Goal: Task Accomplishment & Management: Manage account settings

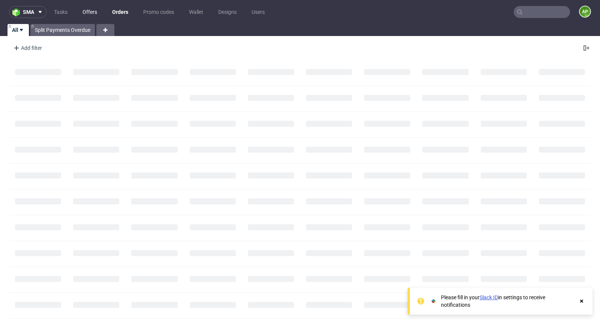
click at [92, 12] on link "Offers" at bounding box center [90, 12] width 24 height 12
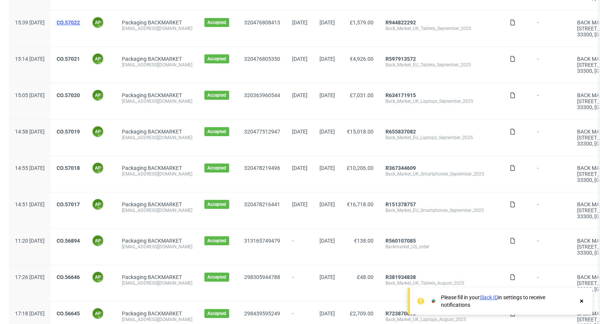
scroll to position [103, 0]
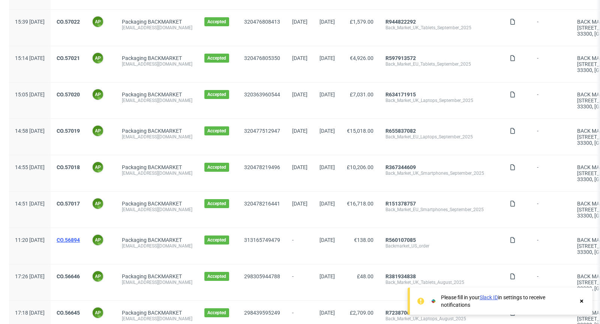
click at [80, 237] on link "CO.56894" at bounding box center [68, 240] width 23 height 6
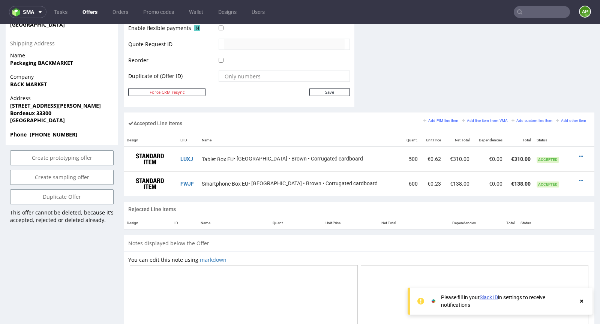
scroll to position [382, 0]
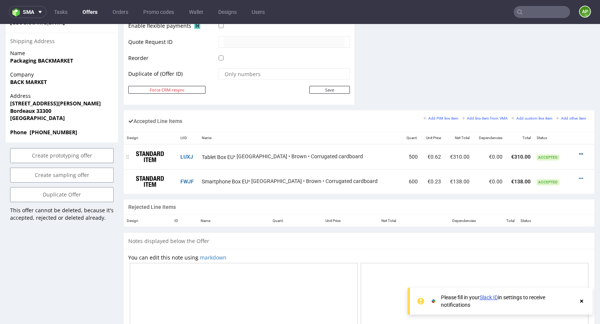
click at [579, 152] on icon at bounding box center [581, 154] width 4 height 5
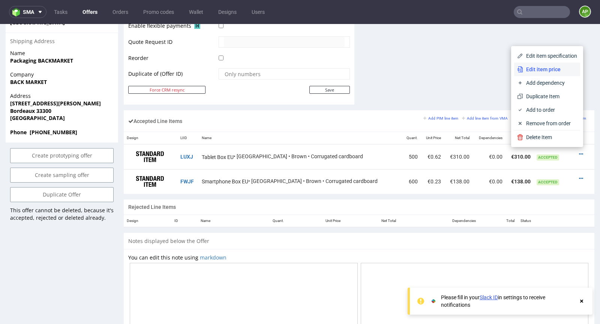
click at [539, 73] on span "Edit item price" at bounding box center [550, 70] width 54 height 8
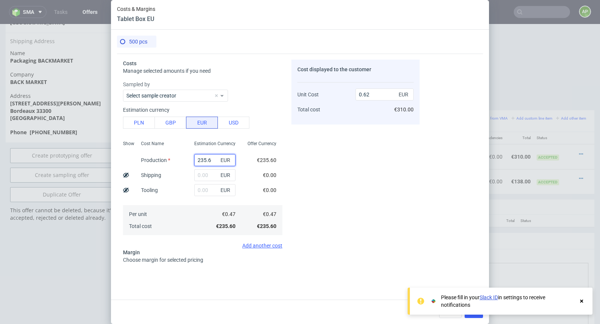
click at [206, 162] on input "235.6" at bounding box center [214, 160] width 41 height 12
type input "0"
click at [234, 127] on button "USD" at bounding box center [234, 123] width 32 height 12
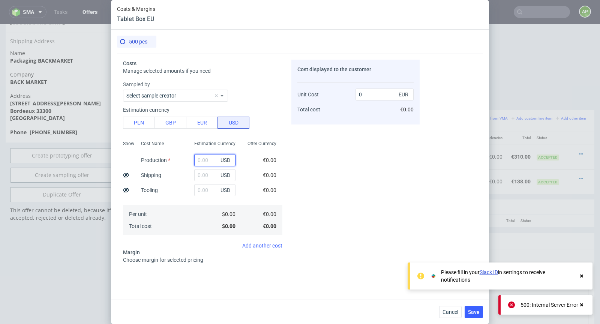
click at [205, 161] on input "text" at bounding box center [214, 160] width 41 height 12
click at [328, 148] on div "Cost displayed to the customer Unit Cost Total cost 0 EUR €0.00" at bounding box center [356, 165] width 128 height 210
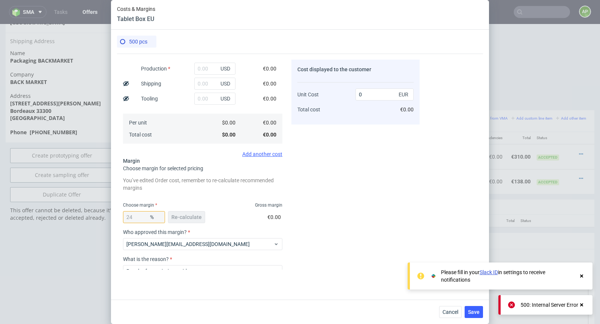
scroll to position [95, 0]
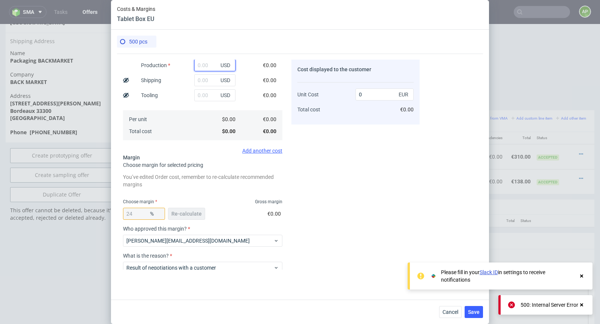
click at [208, 69] on input "text" at bounding box center [214, 65] width 41 height 12
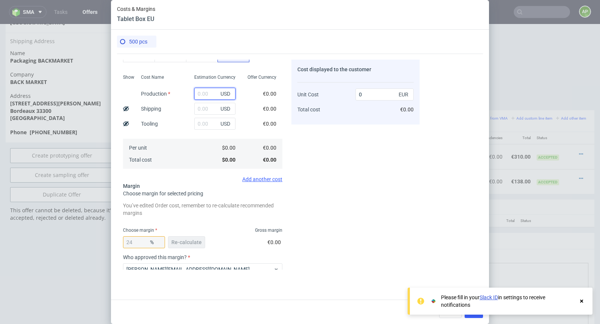
scroll to position [59, 0]
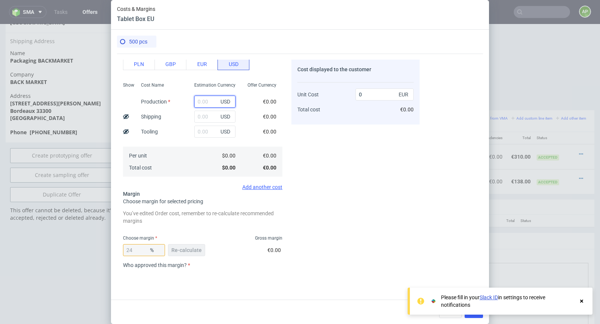
paste input "$291.64"
click at [202, 100] on input "$291.64" at bounding box center [214, 102] width 41 height 12
type input "291.64"
type input "0.77"
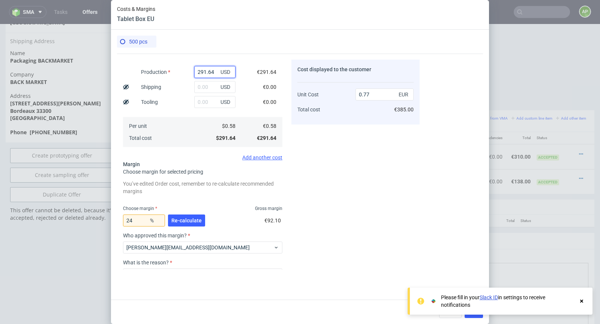
scroll to position [94, 0]
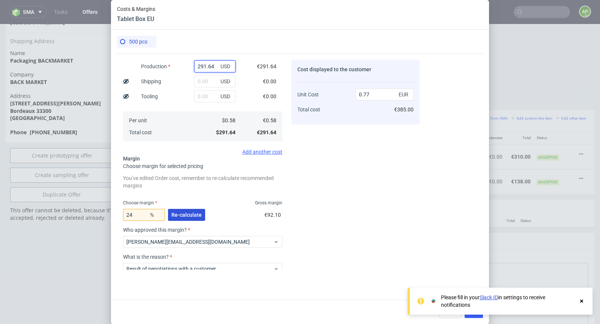
type input "291.64"
click at [183, 214] on span "Re-calculate" at bounding box center [186, 214] width 30 height 5
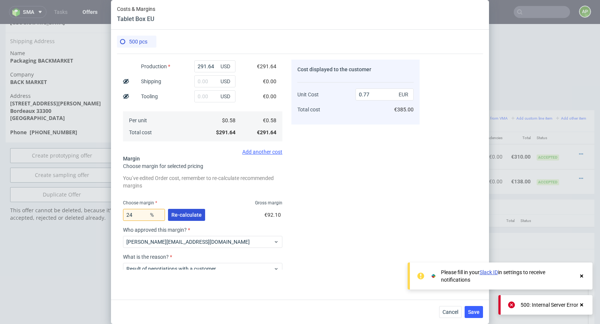
scroll to position [139, 0]
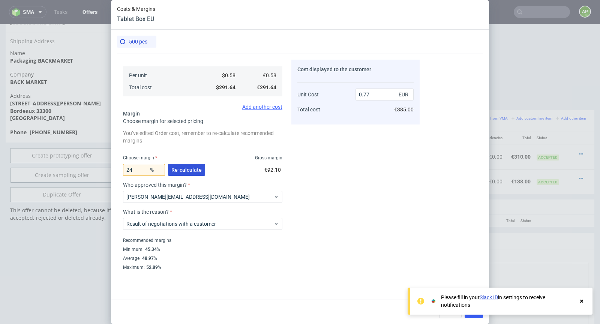
click at [183, 171] on span "Re-calculate" at bounding box center [186, 169] width 30 height 5
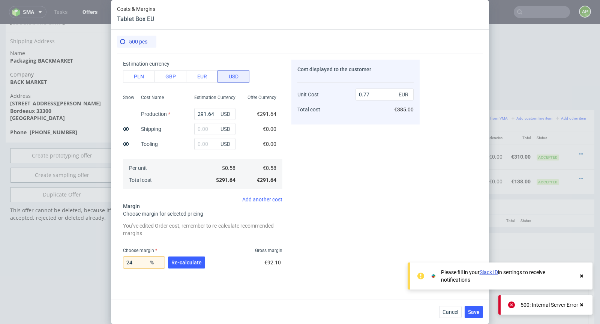
scroll to position [36, 0]
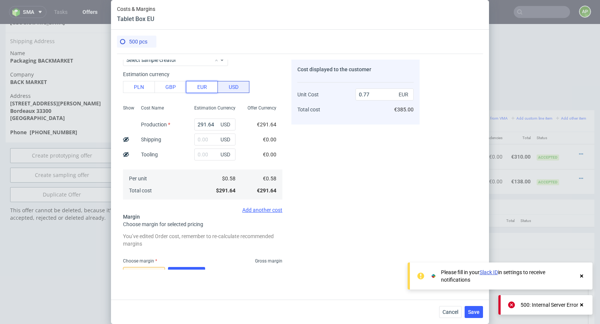
click at [201, 89] on button "EUR" at bounding box center [202, 87] width 32 height 12
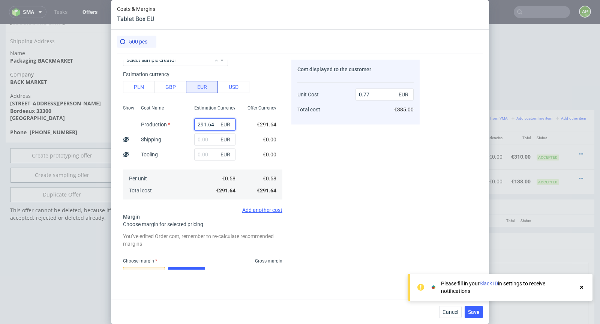
click at [207, 123] on input "291.64" at bounding box center [214, 125] width 41 height 12
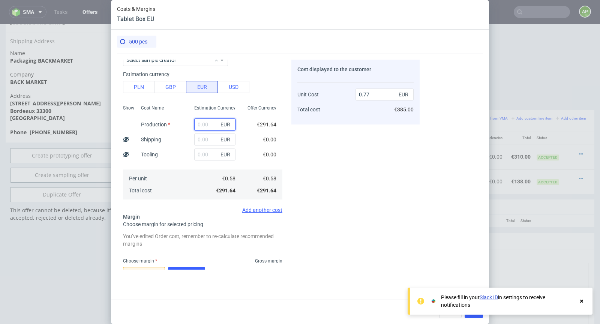
type input "0"
click at [209, 137] on input "text" at bounding box center [214, 140] width 41 height 12
click at [233, 91] on button "USD" at bounding box center [234, 87] width 32 height 12
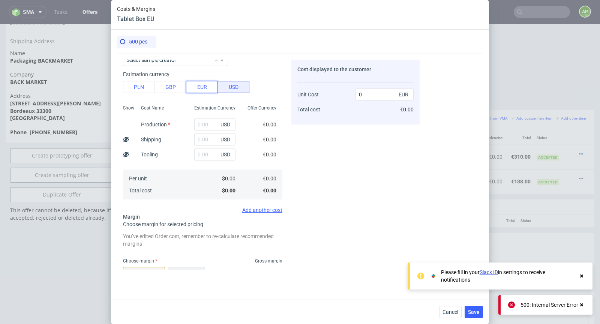
click at [200, 90] on button "EUR" at bounding box center [202, 87] width 32 height 12
click at [235, 88] on button "USD" at bounding box center [234, 87] width 32 height 12
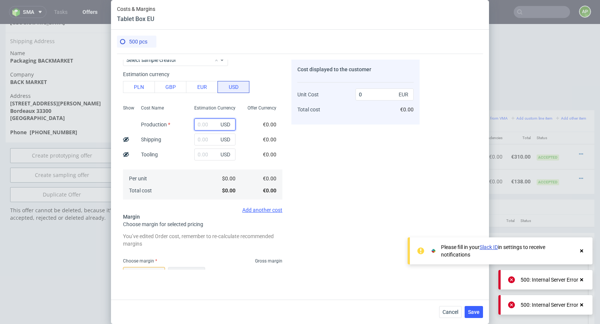
click at [205, 128] on input "text" at bounding box center [214, 125] width 41 height 12
paste input "$291.64"
click at [200, 122] on input "$291.64" at bounding box center [214, 125] width 41 height 12
type input "291.64"
type input "0.77"
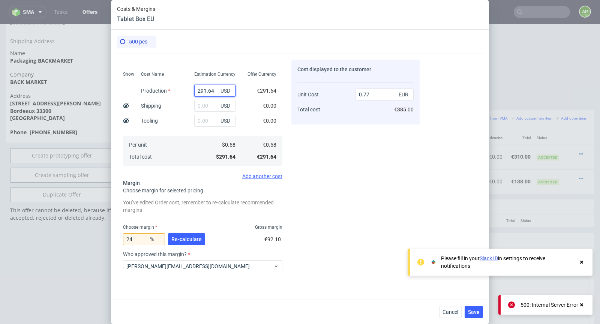
scroll to position [96, 0]
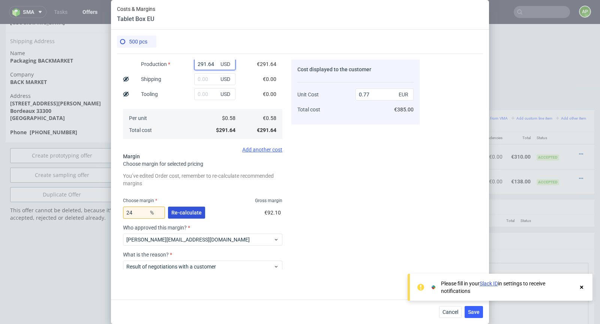
type input "291.64"
click at [195, 213] on span "Re-calculate" at bounding box center [186, 212] width 30 height 5
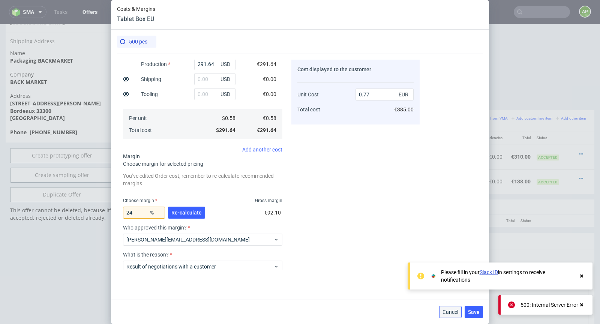
click at [453, 308] on button "Cancel" at bounding box center [450, 312] width 23 height 12
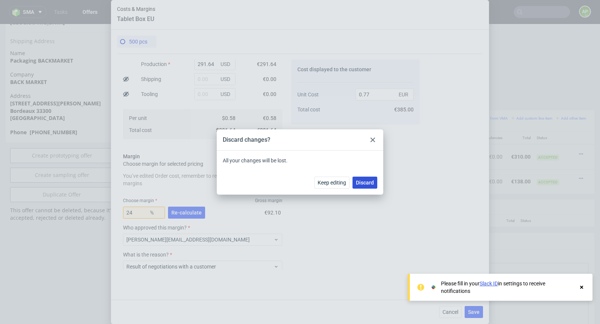
click at [361, 185] on span "Discard" at bounding box center [365, 182] width 18 height 5
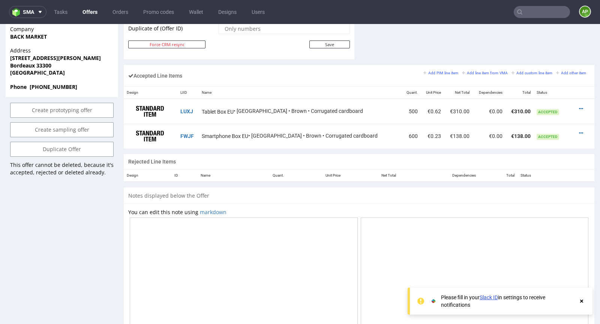
scroll to position [430, 0]
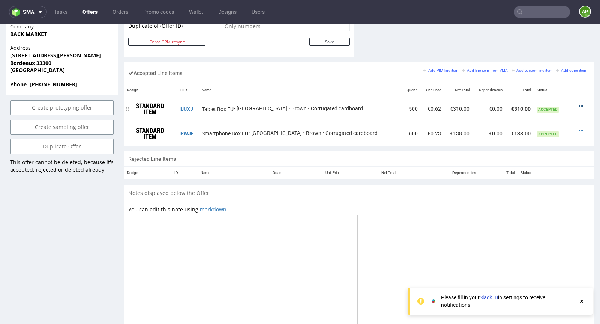
click at [579, 104] on icon at bounding box center [581, 106] width 4 height 5
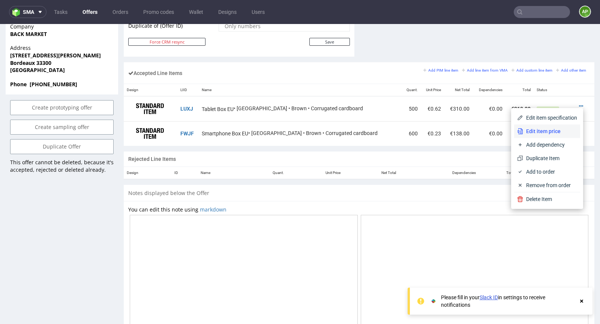
click at [554, 132] on span "Edit item price" at bounding box center [550, 132] width 54 height 8
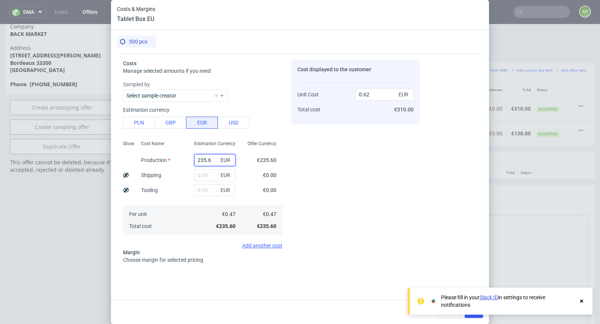
click at [211, 158] on input "235.6" at bounding box center [214, 160] width 41 height 12
type input "0"
click at [226, 122] on button "USD" at bounding box center [234, 123] width 32 height 12
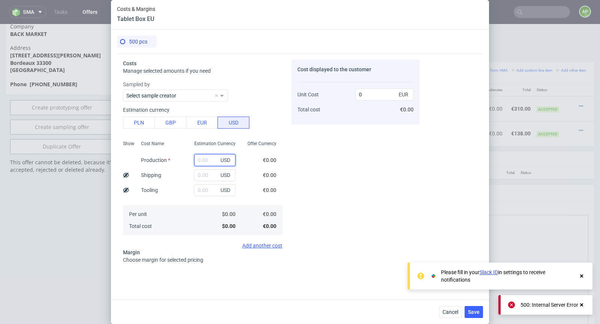
click at [202, 161] on input "text" at bounding box center [214, 160] width 41 height 12
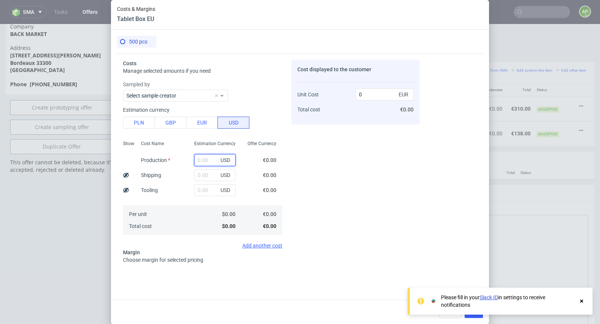
paste input "$291.64"
click at [201, 161] on input "$291.64" at bounding box center [214, 160] width 41 height 12
type input "291.64"
type input "0.77"
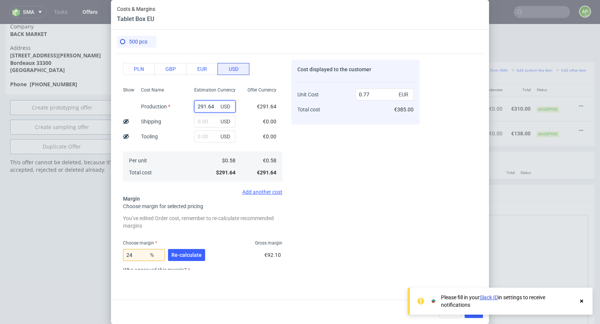
scroll to position [58, 0]
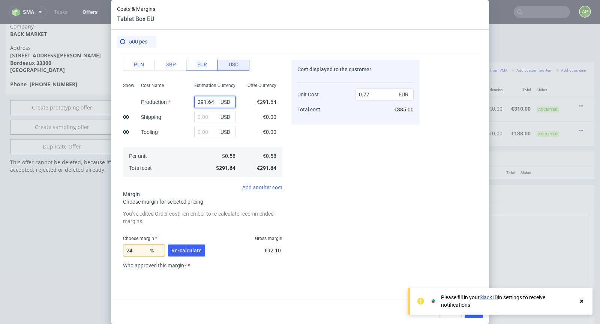
type input "291.64"
click at [205, 63] on button "EUR" at bounding box center [202, 65] width 32 height 12
click at [232, 63] on button "USD" at bounding box center [234, 65] width 32 height 12
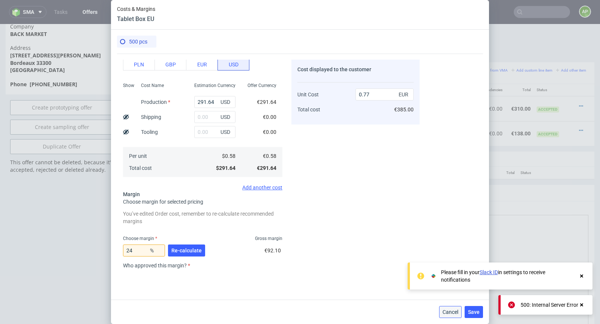
click at [445, 314] on span "Cancel" at bounding box center [451, 312] width 16 height 5
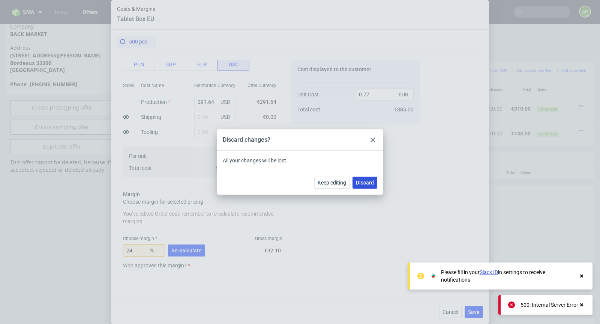
click at [361, 181] on span "Discard" at bounding box center [365, 182] width 18 height 5
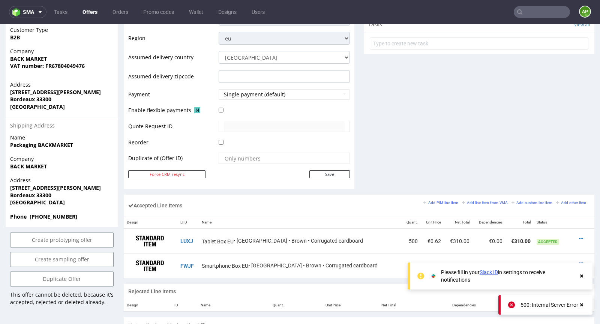
scroll to position [113, 0]
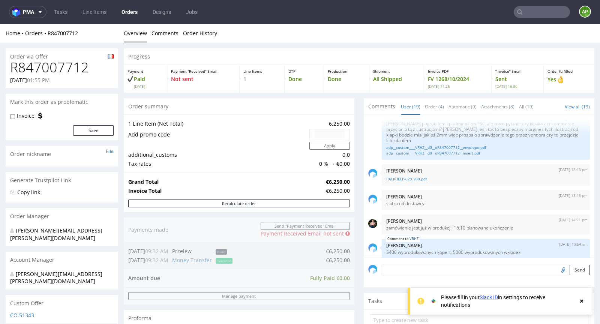
click at [540, 14] on input "text" at bounding box center [542, 12] width 56 height 12
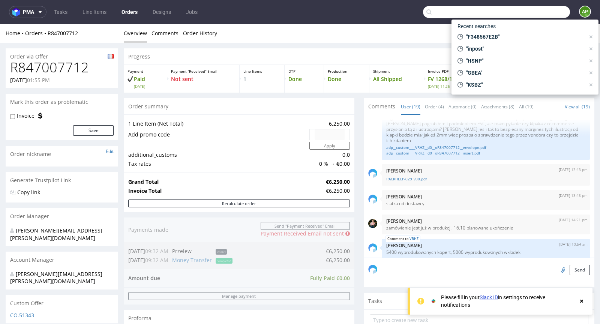
paste input "FWJF"
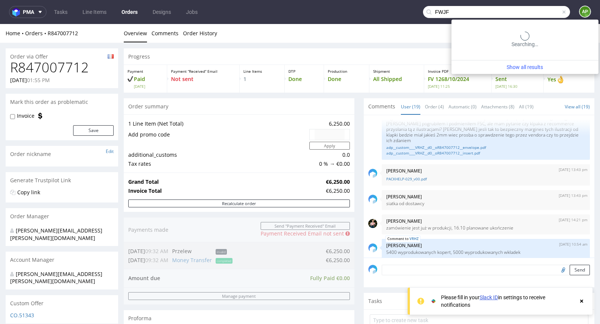
type input "FWJF"
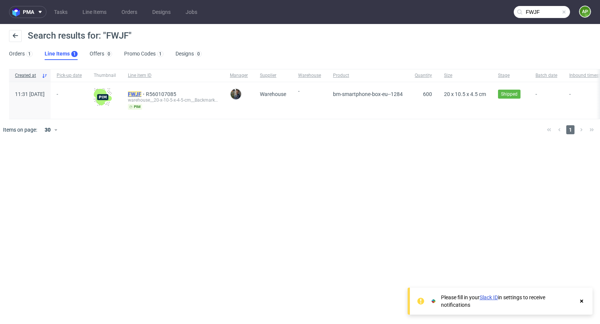
click at [141, 95] on mark "FWJF" at bounding box center [135, 94] width 14 height 6
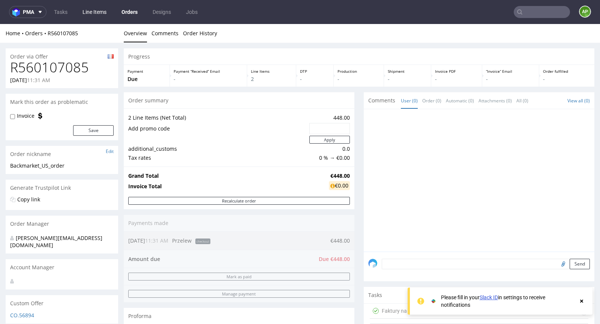
click at [102, 11] on link "Line Items" at bounding box center [94, 12] width 33 height 12
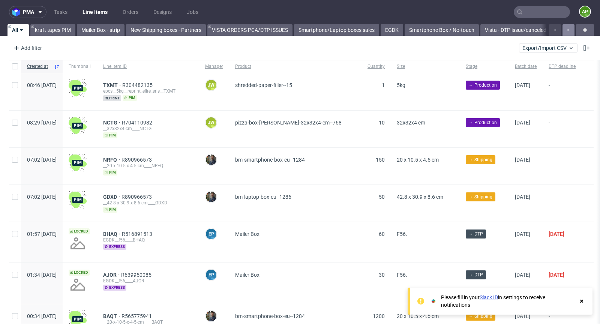
click at [540, 30] on button "button" at bounding box center [569, 30] width 12 height 12
click at [540, 29] on use "button" at bounding box center [569, 30] width 2 height 2
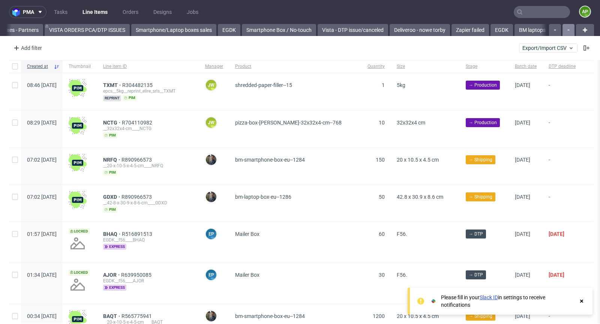
click at [540, 29] on use "button" at bounding box center [569, 30] width 2 height 2
click at [412, 29] on link "BM laptops" at bounding box center [408, 30] width 36 height 12
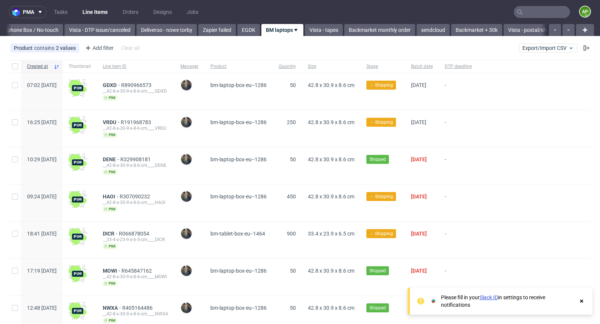
scroll to position [0, 421]
click at [121, 83] on span "GDXD" at bounding box center [112, 85] width 18 height 6
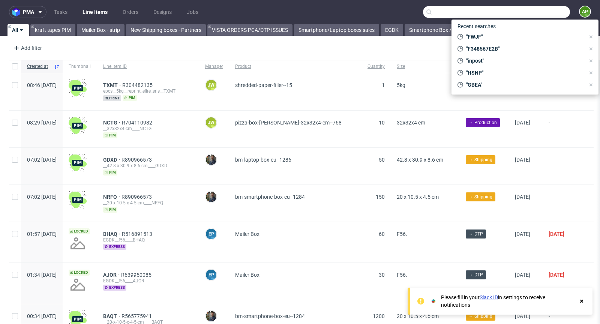
click at [525, 8] on input "text" at bounding box center [496, 12] width 147 height 12
click at [490, 39] on span ""FWJF"" at bounding box center [524, 37] width 122 height 8
type input "FWJF"
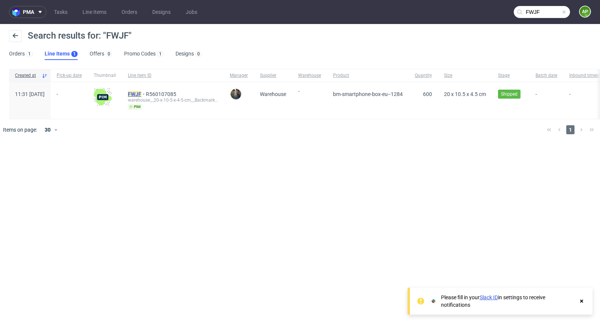
click at [141, 94] on mark "FWJF" at bounding box center [135, 94] width 14 height 6
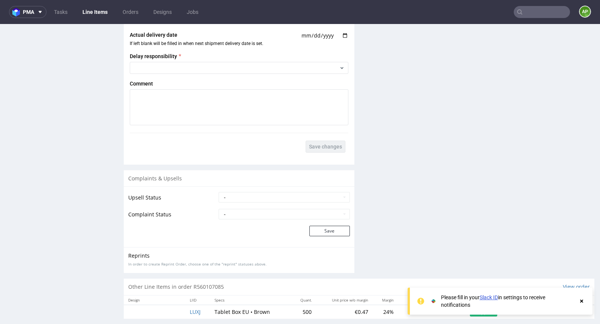
scroll to position [1093, 0]
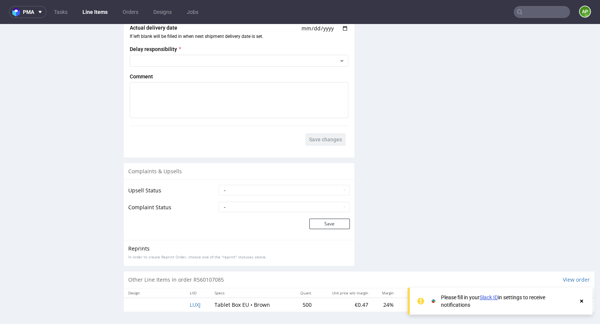
click at [540, 292] on div at bounding box center [582, 301] width 7 height 15
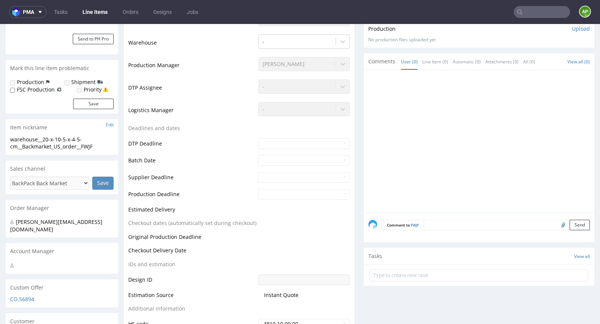
scroll to position [0, 0]
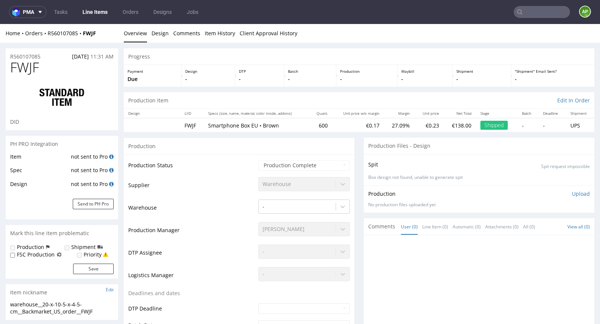
click at [538, 13] on input "text" at bounding box center [542, 12] width 56 height 12
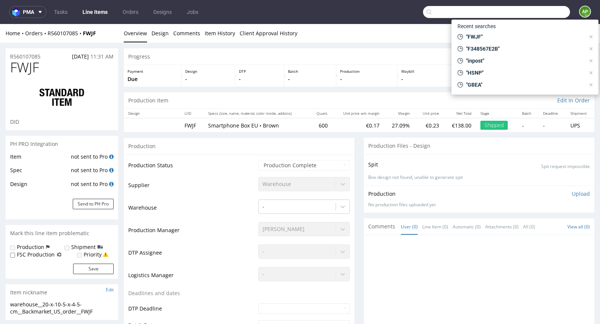
paste input "BNBC"
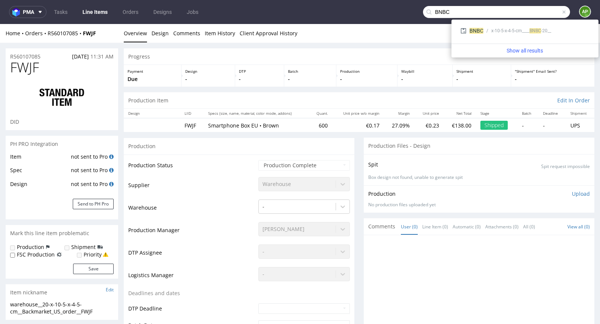
type input "BNBC"
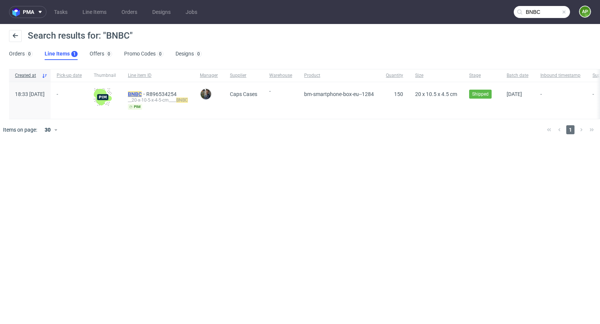
click at [142, 92] on mark "BNBC" at bounding box center [135, 94] width 14 height 6
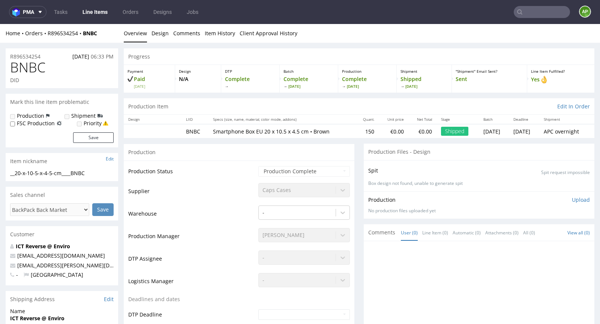
click at [540, 14] on input "text" at bounding box center [542, 12] width 56 height 12
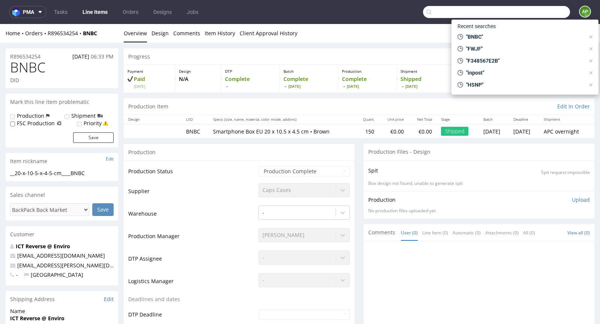
paste input "VRDU"
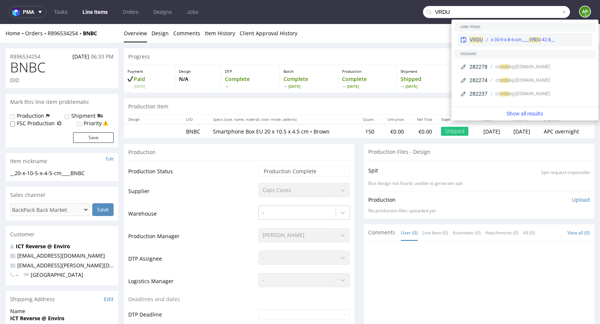
type input "VRDU"
click at [537, 38] on span "VRDU" at bounding box center [535, 39] width 12 height 5
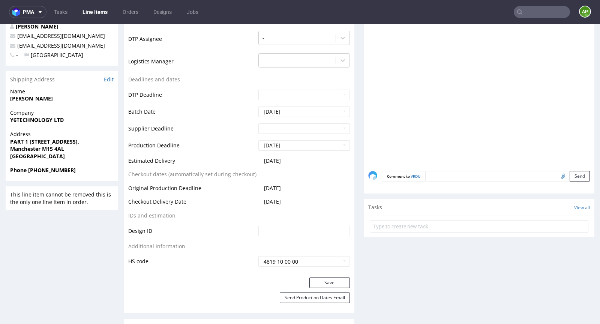
scroll to position [209, 0]
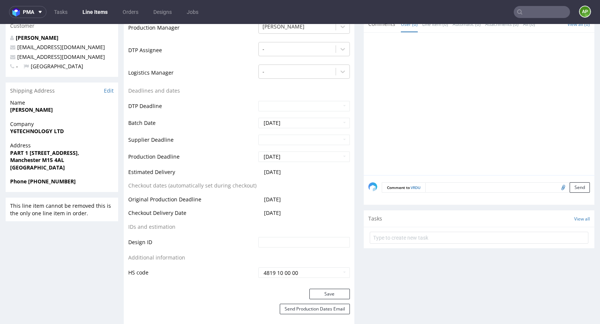
click at [48, 129] on strong "Y6TECHNOLOGY LTD" at bounding box center [37, 131] width 54 height 7
copy strong "Y6TECHNOLOGY LTD"
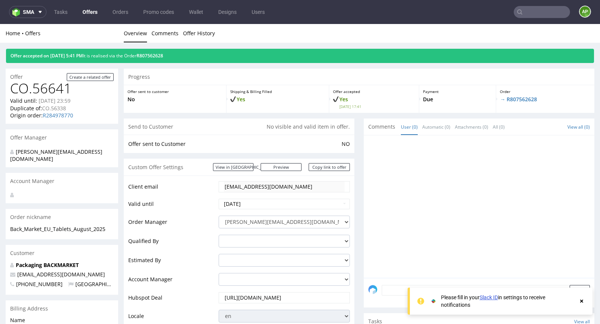
click at [89, 9] on link "Offers" at bounding box center [90, 12] width 24 height 12
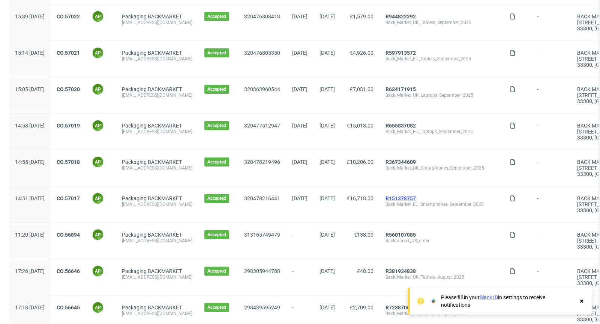
scroll to position [125, 0]
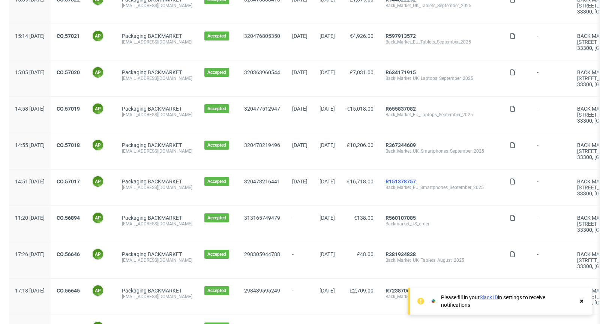
click at [416, 179] on link "R151378757" at bounding box center [401, 182] width 30 height 6
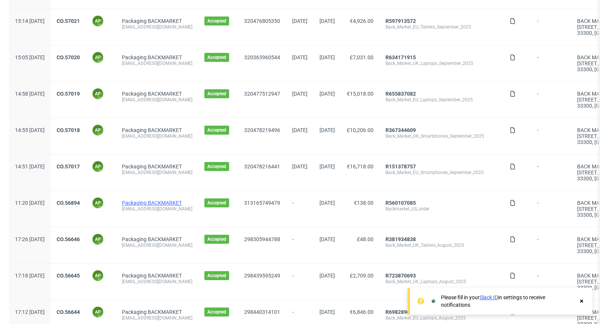
scroll to position [141, 0]
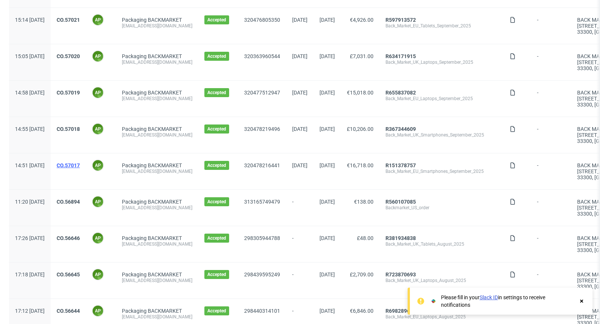
click at [80, 165] on link "CO.57017" at bounding box center [68, 165] width 23 height 6
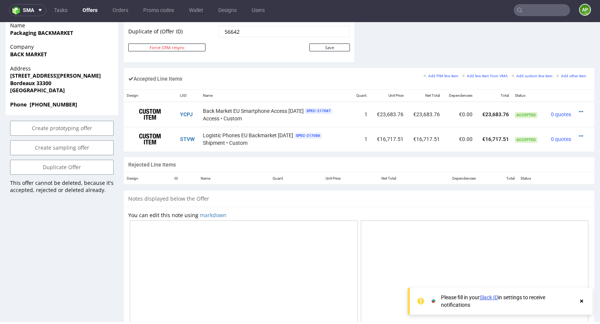
scroll to position [421, 0]
click at [579, 111] on icon at bounding box center [581, 112] width 4 height 5
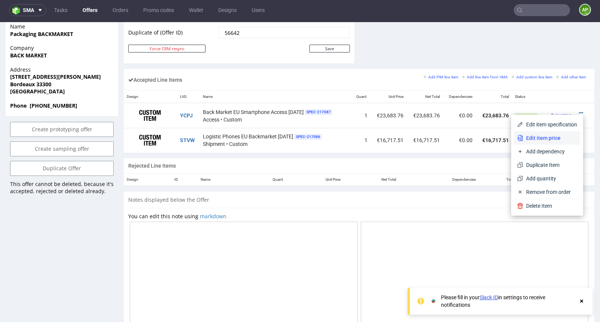
click at [549, 141] on span "Edit item price" at bounding box center [550, 138] width 54 height 8
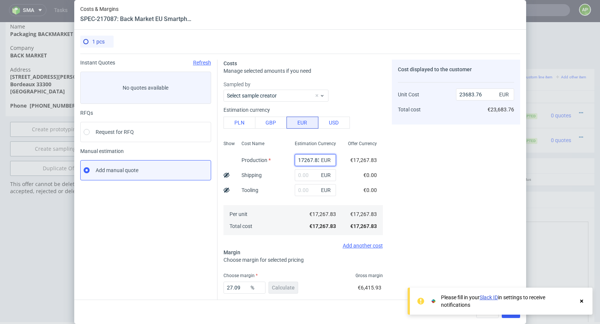
click at [307, 160] on input "17267.83" at bounding box center [315, 160] width 41 height 12
paste input "€17,166.69"
type input "€17,166.69"
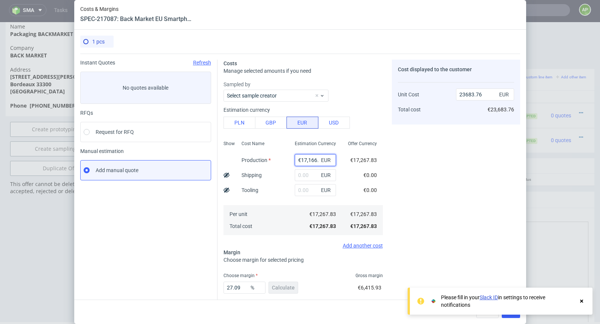
scroll to position [0, 5]
type input "0"
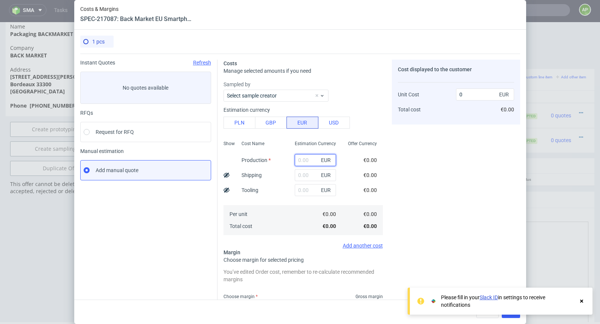
scroll to position [0, 0]
click at [302, 159] on input "text" at bounding box center [315, 160] width 41 height 12
paste input "€17,166.69"
click at [304, 159] on input "€17,166.69" at bounding box center [315, 160] width 41 height 12
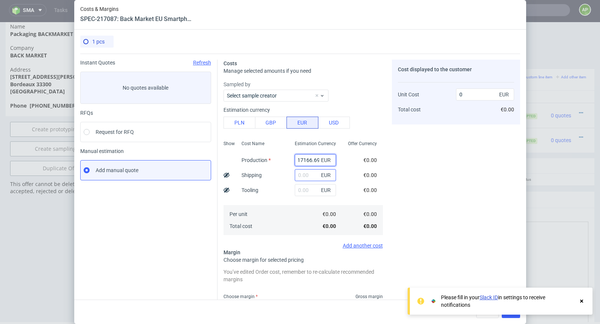
scroll to position [0, 0]
type input "17166.69"
type input "23545.04"
type input "17166.69"
click at [583, 302] on use at bounding box center [581, 301] width 3 height 3
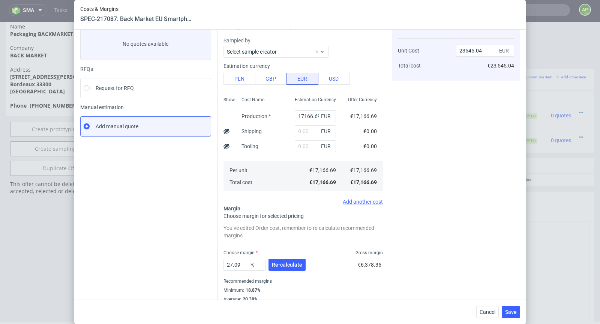
scroll to position [61, 0]
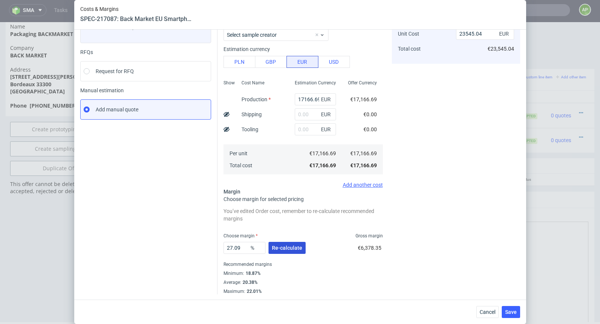
click at [290, 247] on span "Re-calculate" at bounding box center [287, 247] width 30 height 5
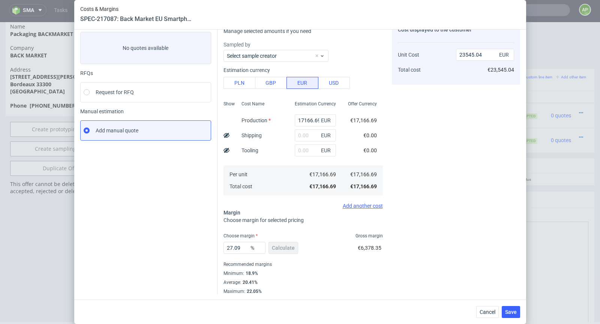
scroll to position [40, 0]
click at [507, 312] on span "Save" at bounding box center [511, 312] width 12 height 5
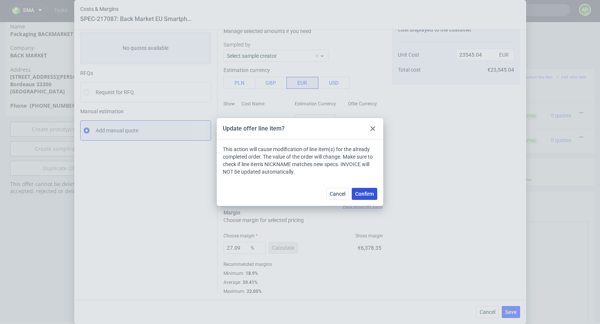
click at [367, 196] on span "Confirm" at bounding box center [364, 193] width 19 height 5
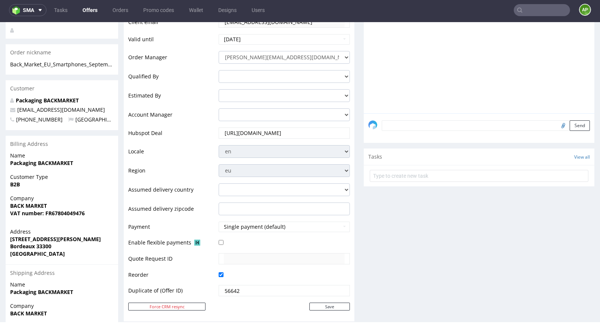
scroll to position [478, 0]
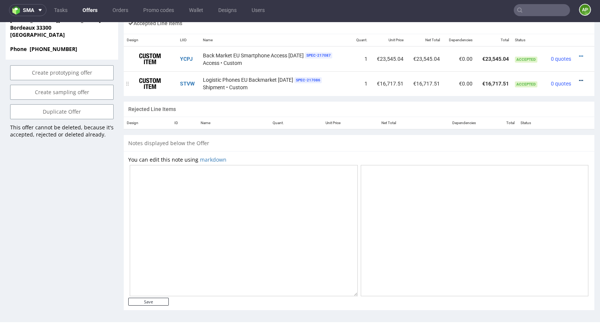
click at [579, 78] on icon at bounding box center [581, 80] width 4 height 5
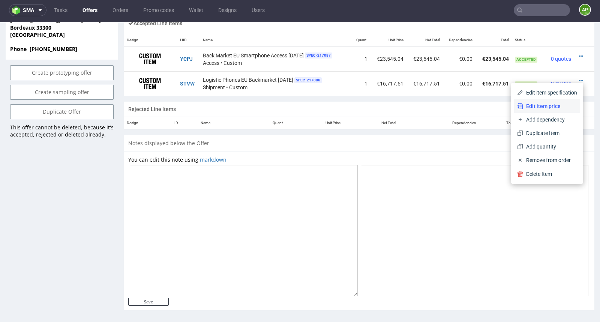
click at [551, 106] on span "Edit item price" at bounding box center [550, 106] width 54 height 8
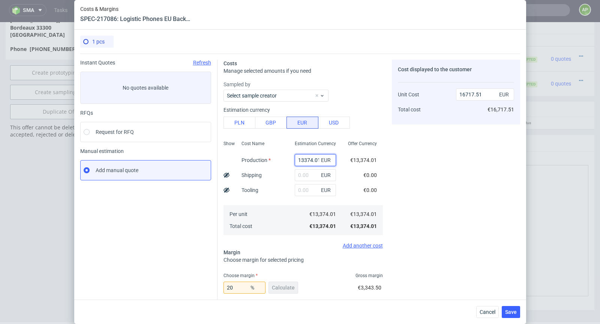
click at [301, 162] on input "13374.01" at bounding box center [315, 160] width 41 height 12
paste input "€13,271.67"
type input "€13,271.67"
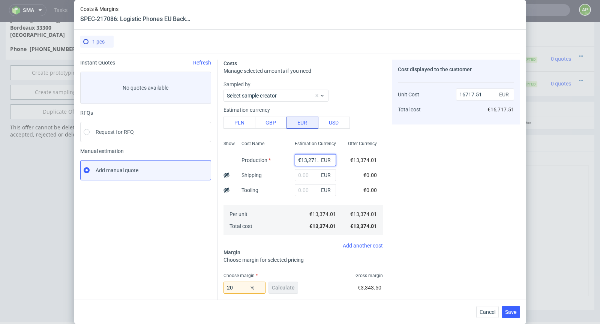
scroll to position [0, 5]
type input "0"
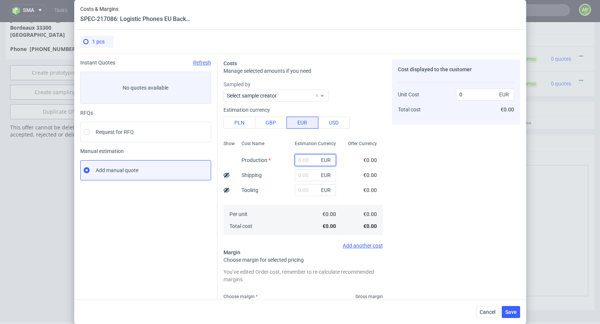
paste input "€13,271.67"
click at [303, 159] on input "€13,271.67" at bounding box center [315, 160] width 41 height 12
type input "13271.67"
type input "16589.59"
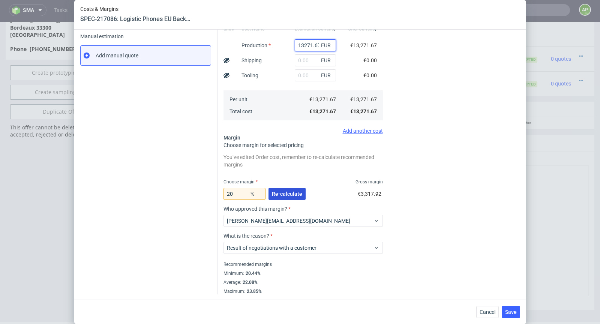
type input "13271.67"
click at [283, 195] on span "Re-calculate" at bounding box center [287, 193] width 30 height 5
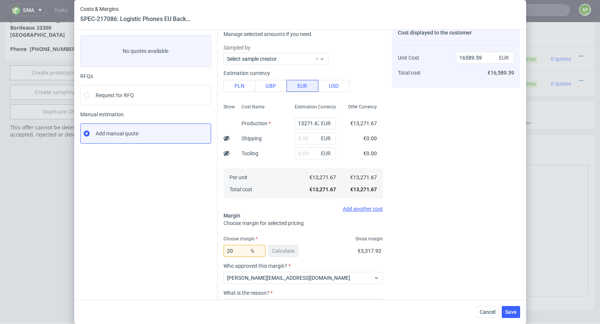
scroll to position [89, 0]
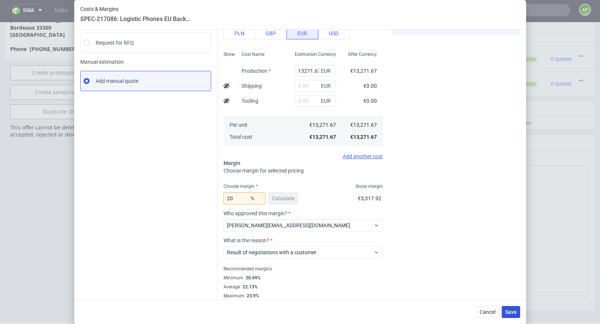
click at [511, 310] on span "Save" at bounding box center [511, 312] width 12 height 5
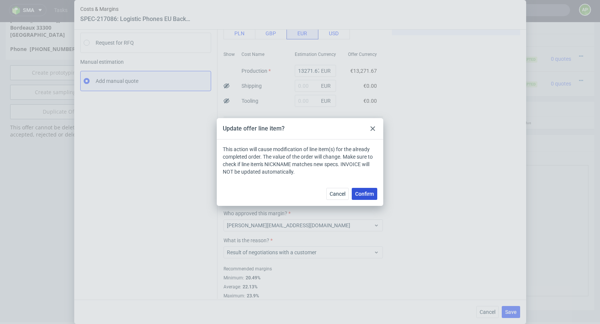
click at [371, 192] on span "Confirm" at bounding box center [364, 193] width 19 height 5
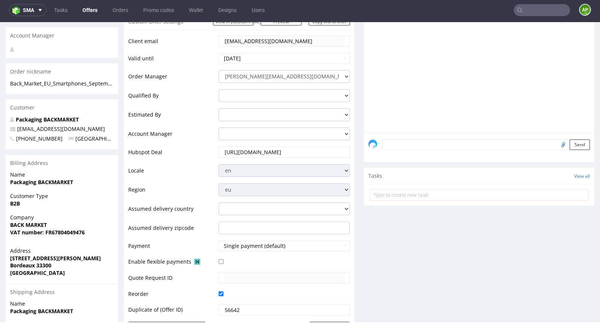
scroll to position [478, 0]
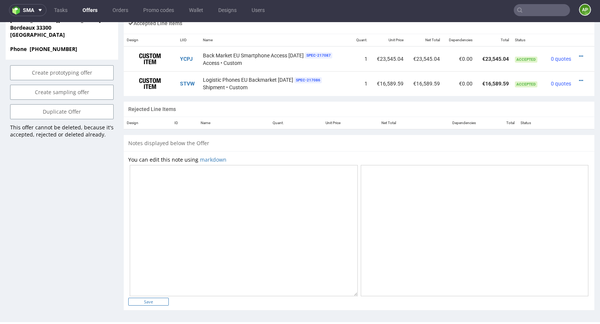
click at [147, 300] on input "Save" at bounding box center [148, 302] width 41 height 8
type input "In progress..."
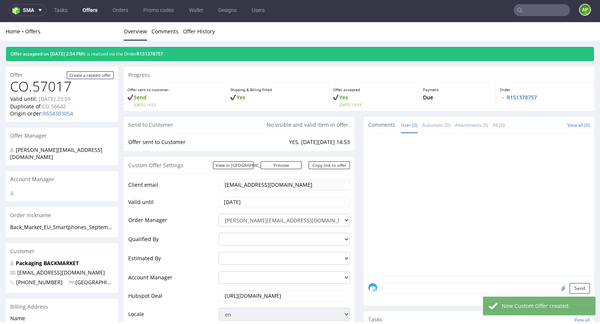
scroll to position [0, 0]
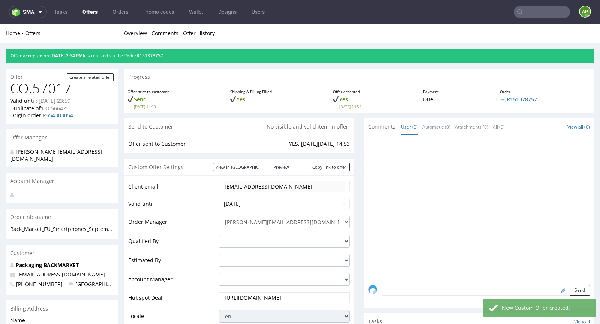
click at [94, 10] on link "Offers" at bounding box center [90, 12] width 24 height 12
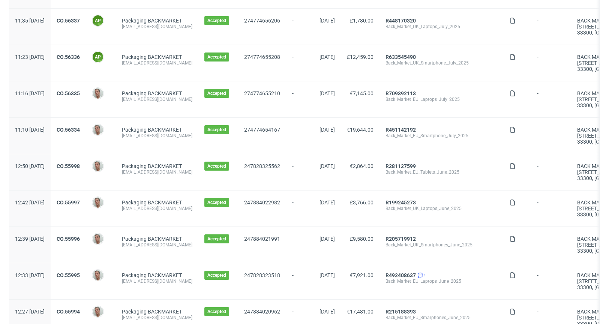
scroll to position [113, 0]
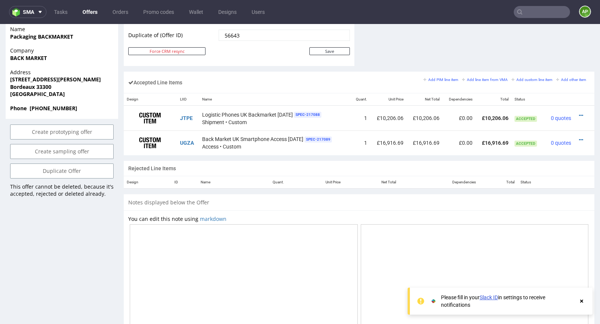
scroll to position [405, 0]
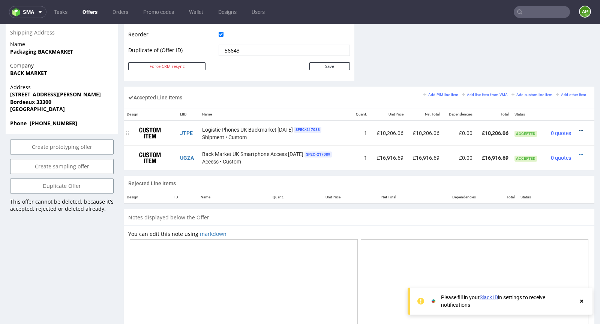
click at [579, 128] on icon at bounding box center [581, 130] width 4 height 5
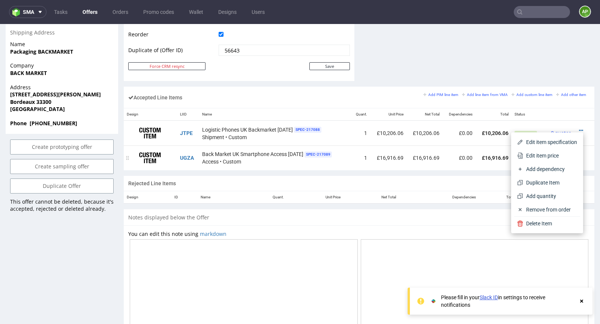
click at [156, 149] on img at bounding box center [150, 158] width 38 height 19
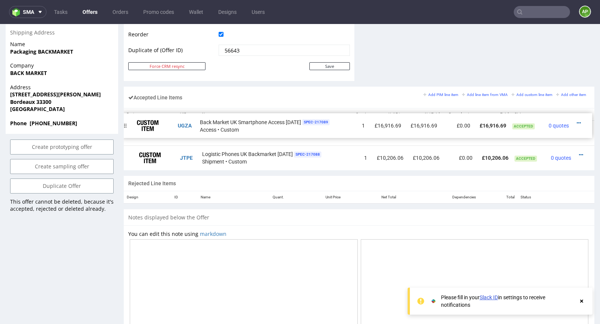
drag, startPoint x: 129, startPoint y: 155, endPoint x: 126, endPoint y: 124, distance: 31.3
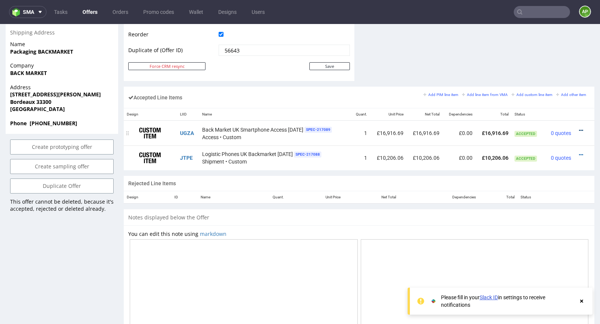
click at [579, 128] on icon at bounding box center [581, 130] width 4 height 5
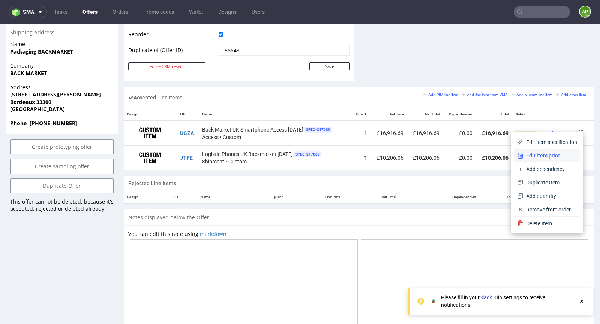
click at [550, 155] on span "Edit item price" at bounding box center [550, 156] width 54 height 8
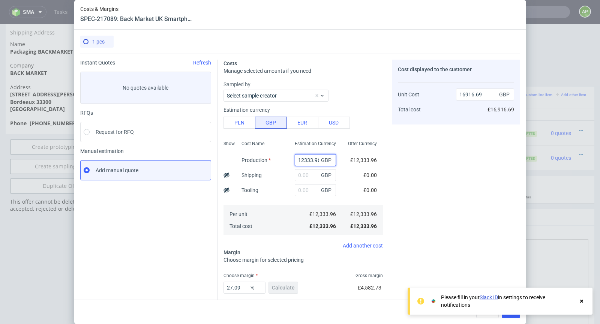
click at [304, 163] on input "12333.96" at bounding box center [315, 160] width 41 height 12
paste input "£12,355"
type input "£12,355.96"
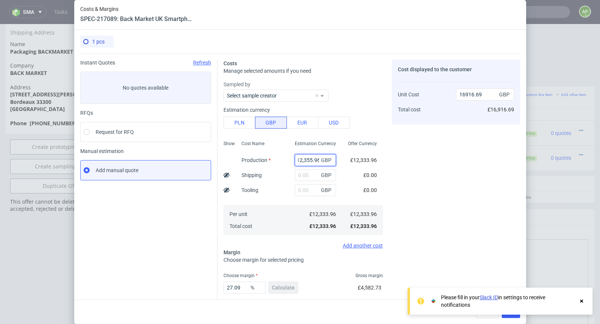
type input "0"
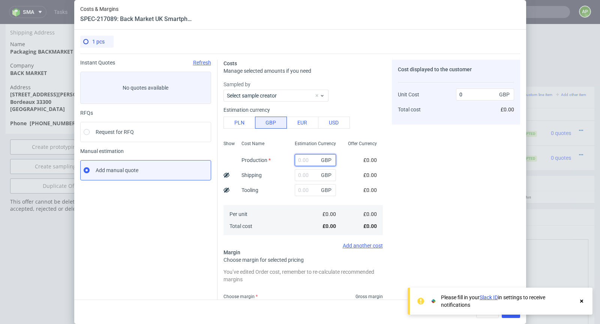
scroll to position [0, 0]
paste input "£12,355.96"
click at [303, 160] on input "£12,355.96" at bounding box center [315, 160] width 41 height 12
type input "12355.96"
type input "16946.87"
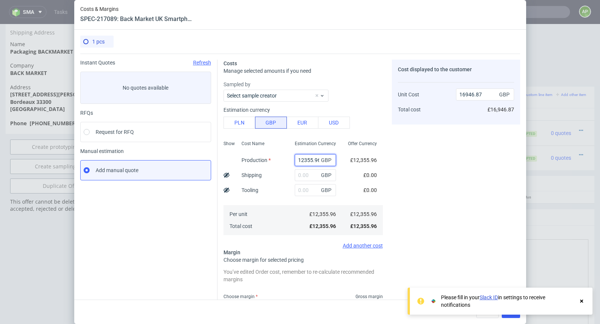
scroll to position [61, 0]
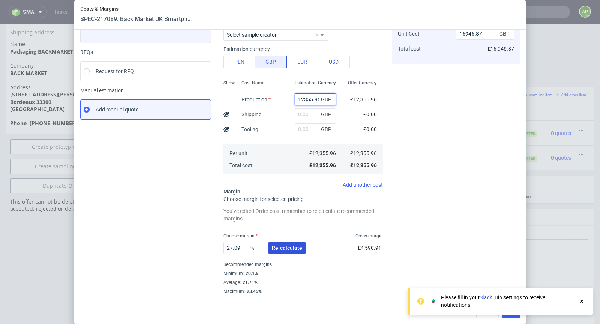
type input "12355.96"
click at [290, 246] on span "Re-calculate" at bounding box center [287, 247] width 30 height 5
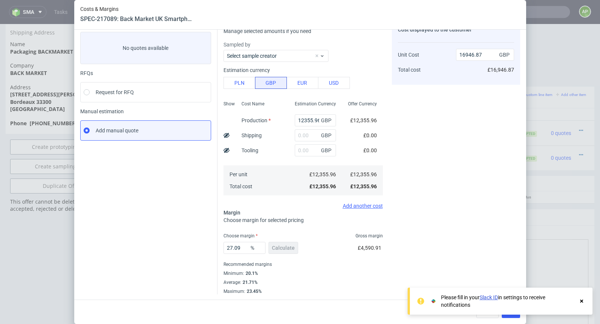
click at [583, 303] on icon at bounding box center [582, 301] width 7 height 6
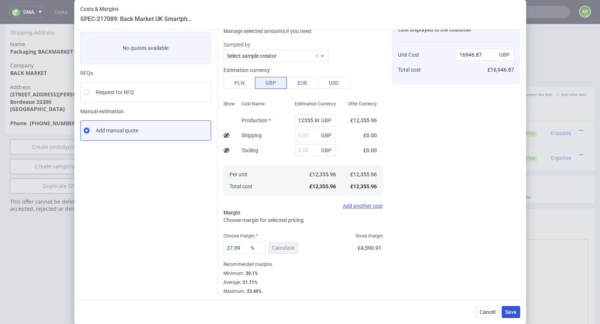
click at [507, 314] on span "Save" at bounding box center [511, 312] width 12 height 5
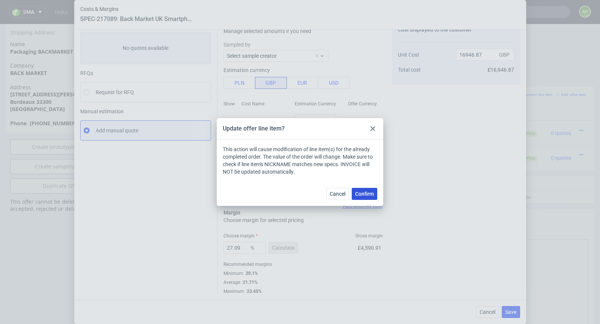
click at [373, 195] on span "Confirm" at bounding box center [364, 193] width 19 height 5
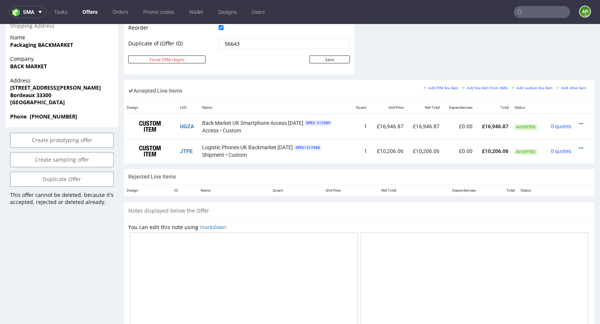
scroll to position [439, 0]
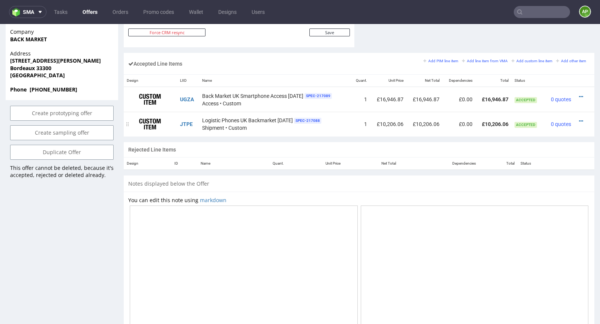
click at [577, 119] on div at bounding box center [582, 121] width 10 height 8
click at [579, 119] on icon at bounding box center [581, 121] width 4 height 5
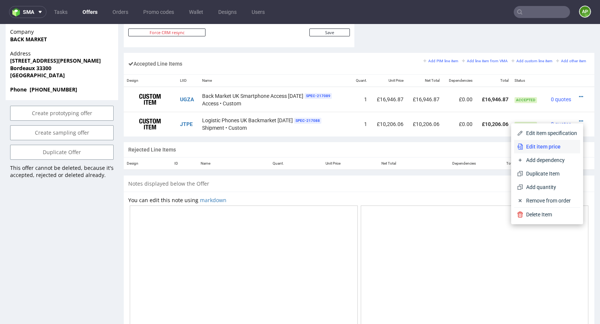
click at [550, 146] on span "Edit item price" at bounding box center [550, 147] width 54 height 8
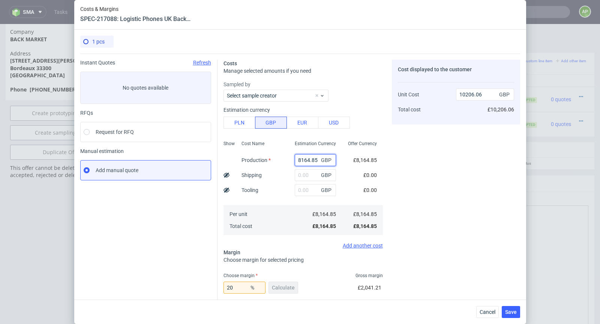
click at [308, 161] on input "8164.85" at bounding box center [315, 160] width 41 height 12
paste input "£8,180.29"
type input "£8,180.29"
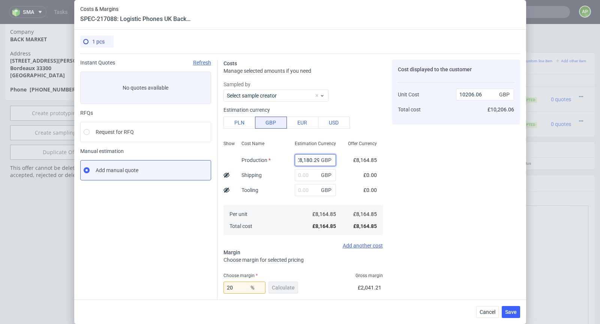
type input "0"
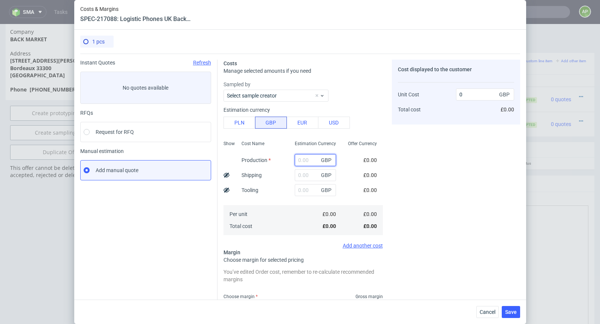
scroll to position [0, 0]
paste input "£8,180.29"
click at [302, 160] on input "£8,180.29" at bounding box center [315, 160] width 41 height 12
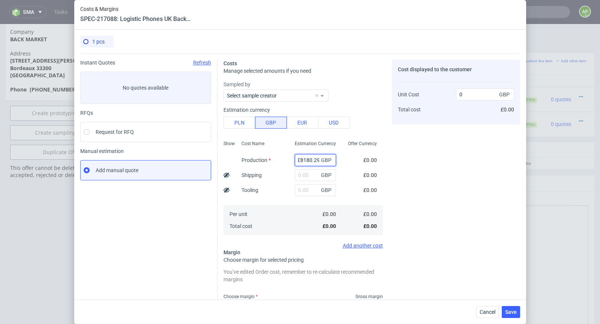
click at [301, 161] on input "£8180.29" at bounding box center [315, 160] width 41 height 12
type input "8180.29"
type input "10225.36"
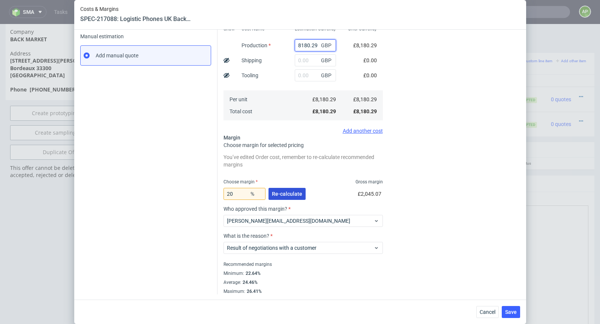
type input "8180.29"
click at [288, 192] on span "Re-calculate" at bounding box center [287, 193] width 30 height 5
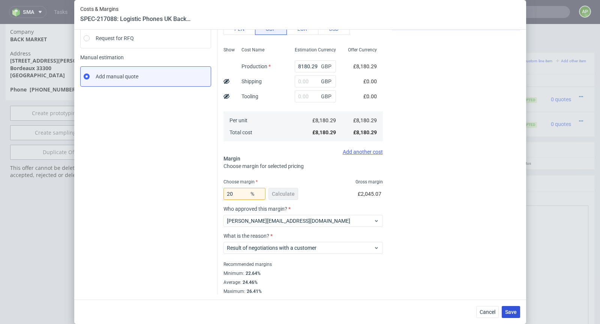
click at [512, 314] on span "Save" at bounding box center [511, 312] width 12 height 5
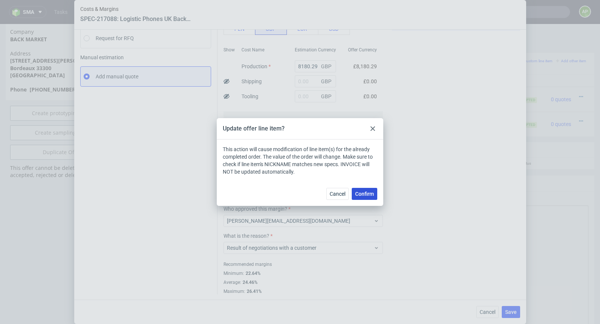
click at [367, 192] on span "Confirm" at bounding box center [364, 193] width 19 height 5
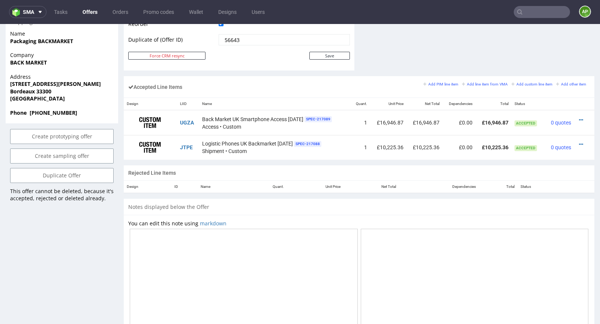
scroll to position [478, 0]
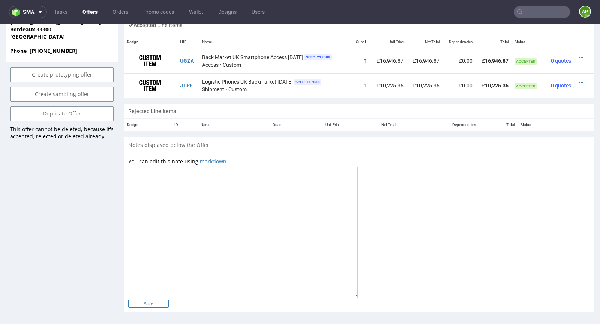
click at [148, 302] on input "Save" at bounding box center [148, 304] width 41 height 8
type input "In progress..."
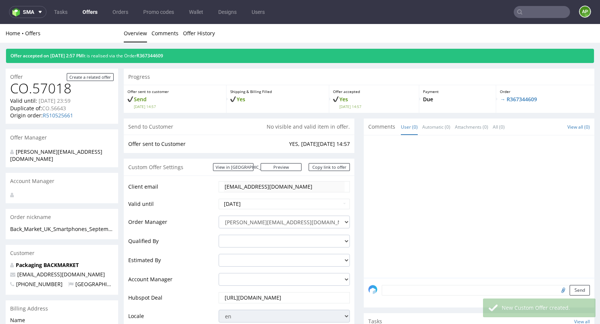
scroll to position [0, 0]
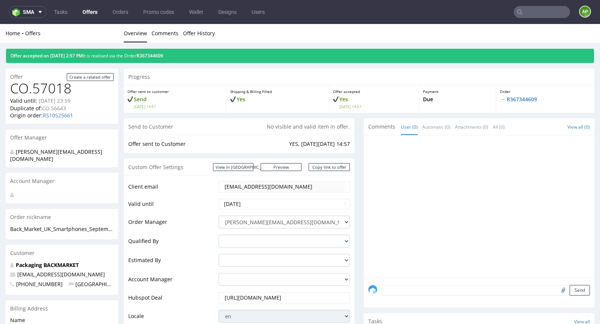
click at [94, 9] on link "Offers" at bounding box center [90, 12] width 24 height 12
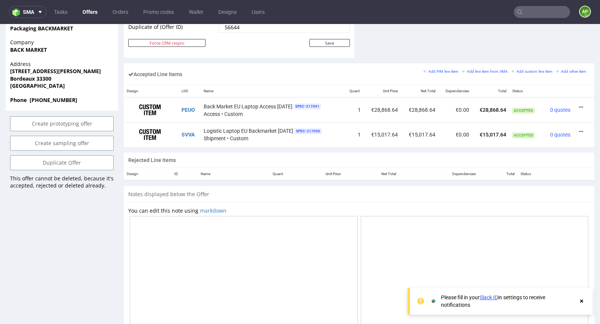
scroll to position [428, 0]
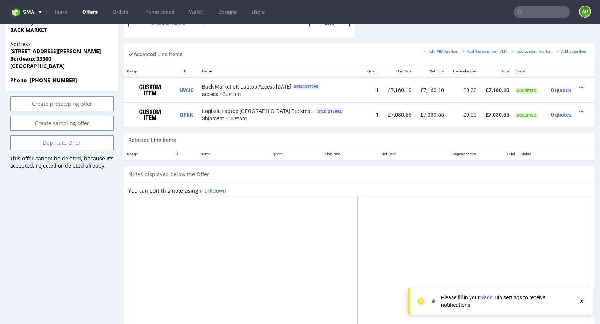
scroll to position [478, 0]
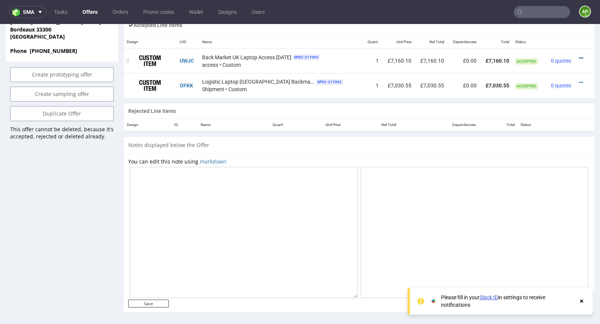
click at [579, 57] on icon at bounding box center [581, 58] width 4 height 5
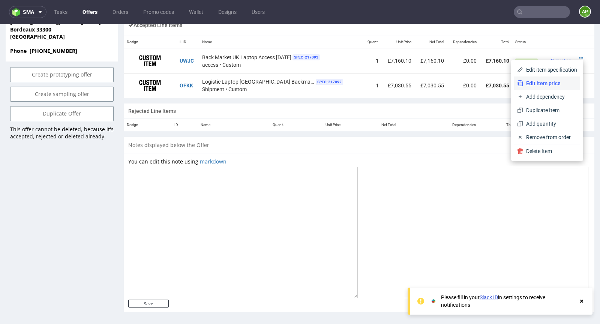
click at [552, 87] on span "Edit item price" at bounding box center [550, 84] width 54 height 8
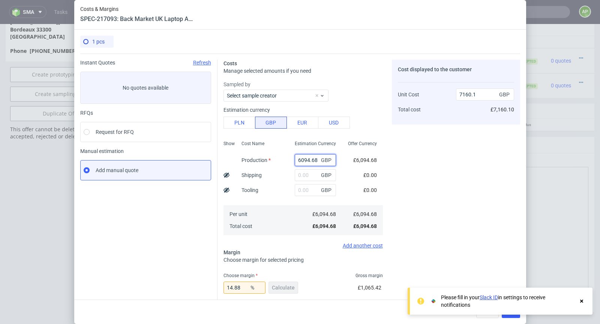
click at [306, 156] on input "6094.68" at bounding box center [315, 160] width 41 height 12
click at [305, 156] on input "6094.68" at bounding box center [315, 160] width 41 height 12
paste input "£6,259.3"
type input "£6,259.38"
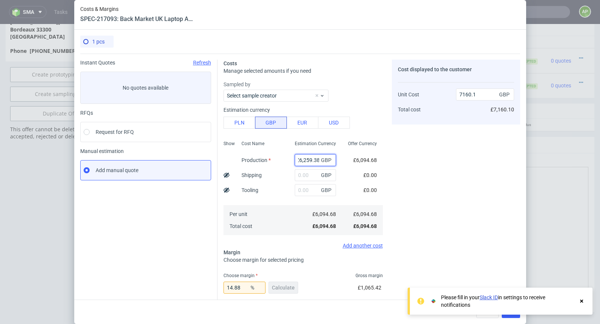
type input "0"
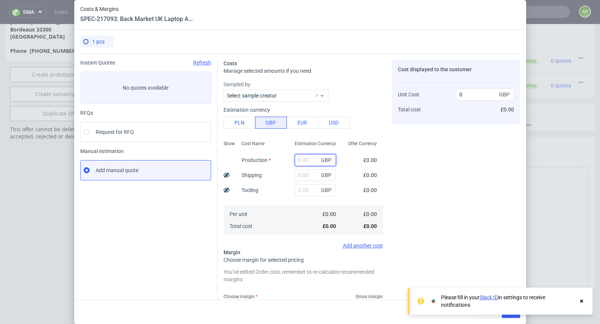
scroll to position [0, 0]
paste input "£6,259.38"
click at [303, 159] on input "£6,259.38" at bounding box center [315, 160] width 41 height 12
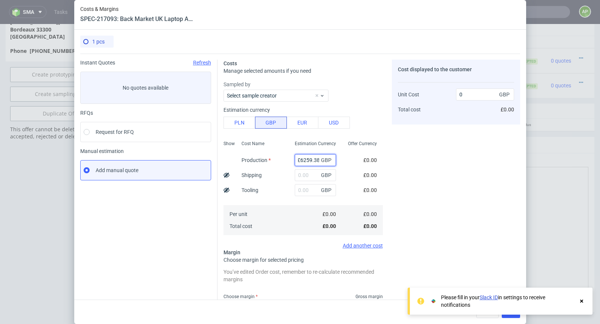
click at [301, 160] on input "£6259.38" at bounding box center [315, 160] width 41 height 12
type input "6259.38"
type input "7353.59"
type input "6259.38"
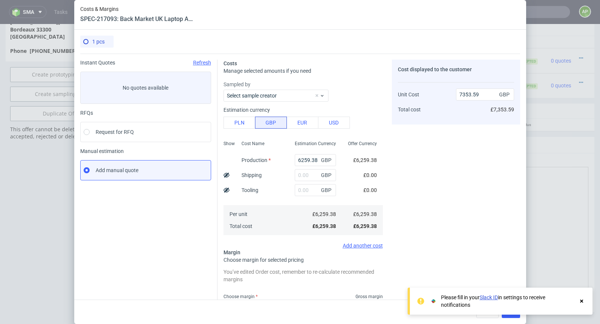
click at [582, 300] on icon at bounding box center [582, 301] width 7 height 6
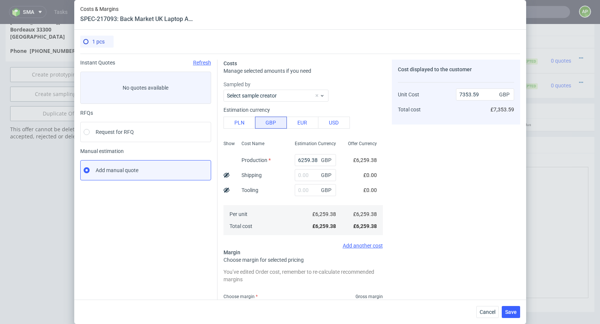
scroll to position [115, 0]
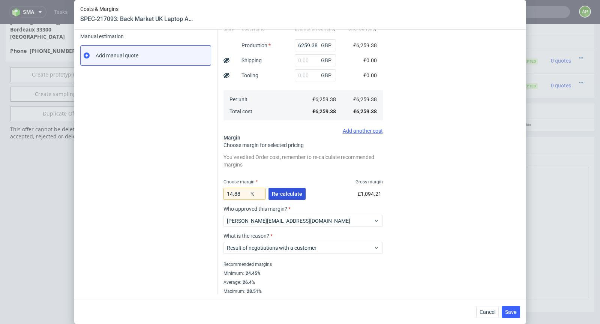
click at [276, 196] on span "Re-calculate" at bounding box center [287, 193] width 30 height 5
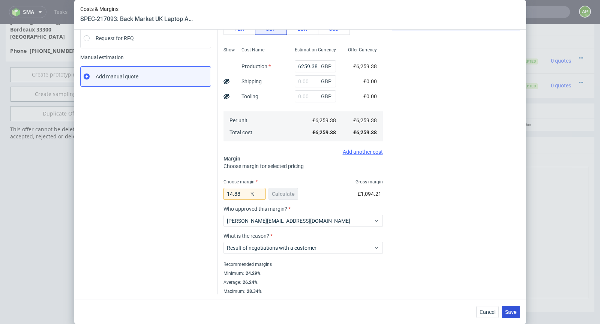
click at [511, 313] on span "Save" at bounding box center [511, 312] width 12 height 5
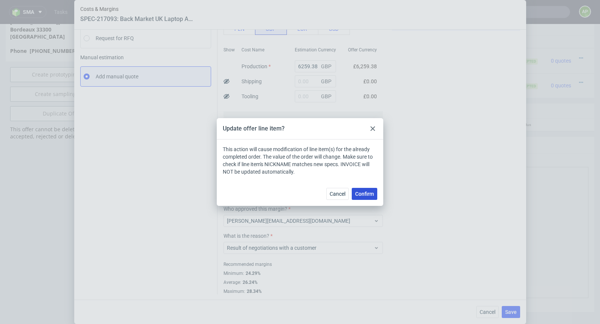
click at [366, 192] on span "Confirm" at bounding box center [364, 193] width 19 height 5
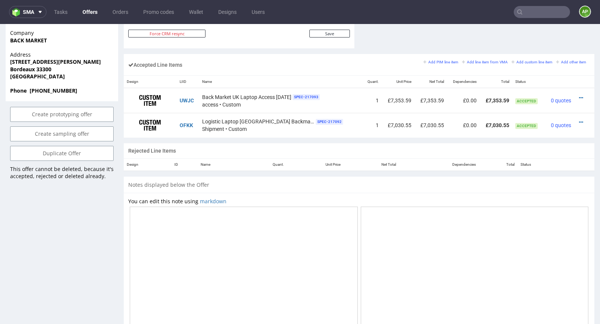
scroll to position [437, 0]
click at [579, 120] on icon at bounding box center [581, 122] width 4 height 5
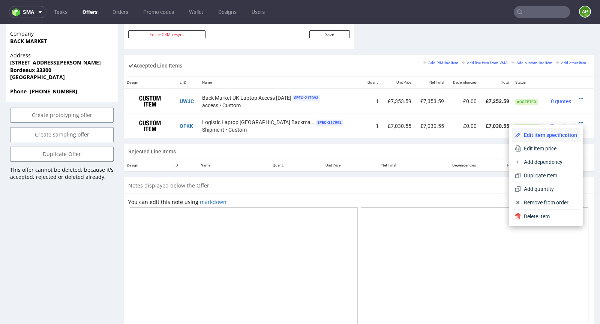
click at [562, 135] on span "Edit item specification" at bounding box center [549, 135] width 56 height 8
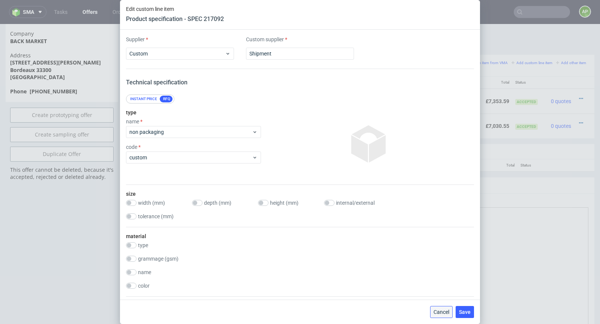
click at [448, 314] on span "Cancel" at bounding box center [442, 312] width 16 height 5
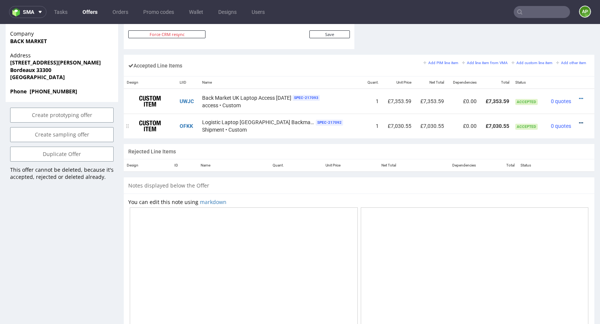
click at [579, 120] on icon at bounding box center [581, 122] width 4 height 5
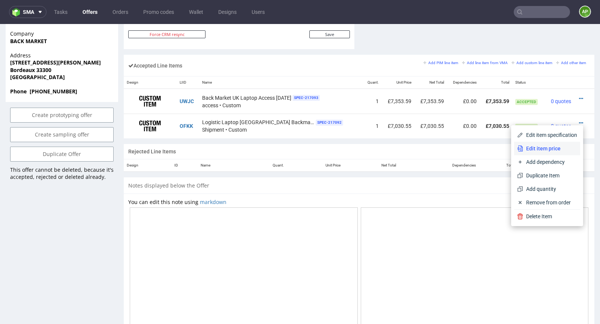
click at [552, 149] on span "Edit item price" at bounding box center [550, 149] width 54 height 8
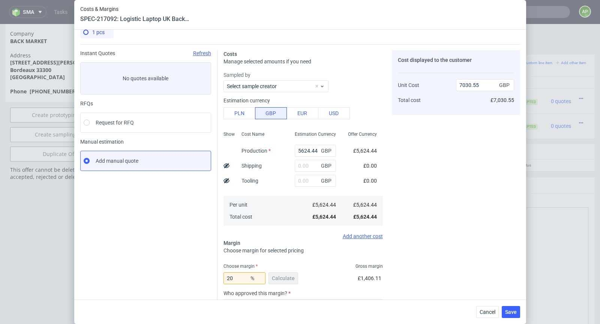
scroll to position [11, 0]
click at [305, 148] on input "5624.44" at bounding box center [315, 150] width 41 height 12
click at [305, 149] on input "5624.44" at bounding box center [315, 150] width 41 height 12
paste input "£5,815.76"
type input "£5,815.76"
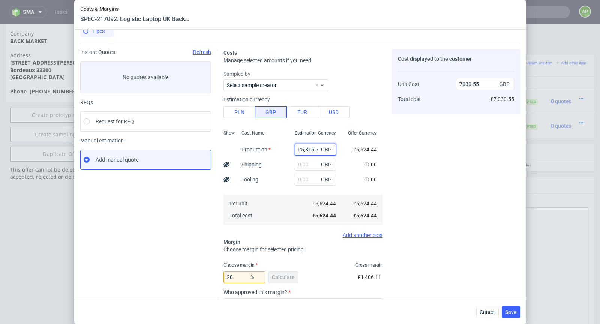
scroll to position [0, 2]
type input "0"
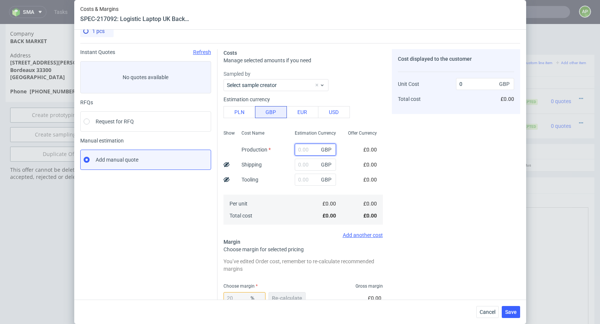
paste input "£5,815.76"
click at [302, 148] on input "£5,815.76" at bounding box center [315, 150] width 41 height 12
type input "5815.76"
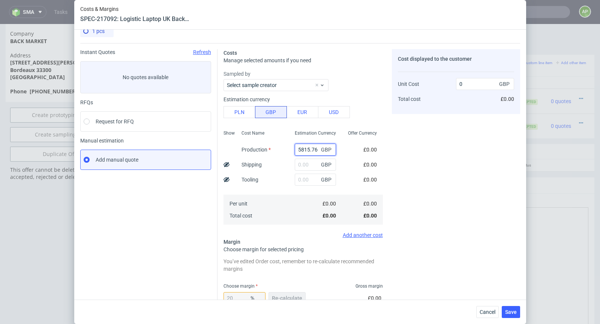
scroll to position [0, 0]
type input "7269.7"
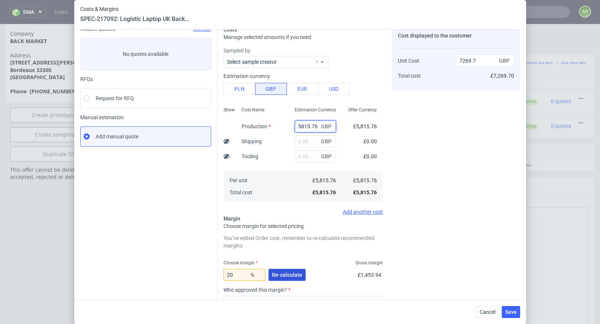
type input "5815.76"
click at [281, 275] on span "Re-calculate" at bounding box center [287, 274] width 30 height 5
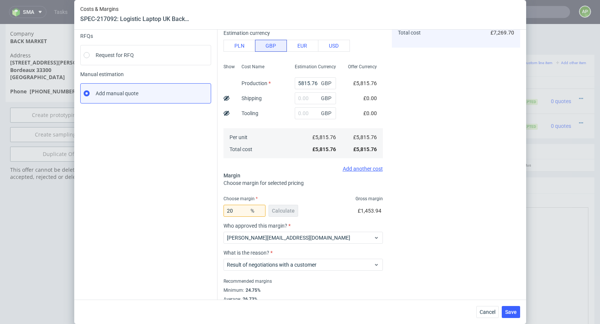
scroll to position [94, 0]
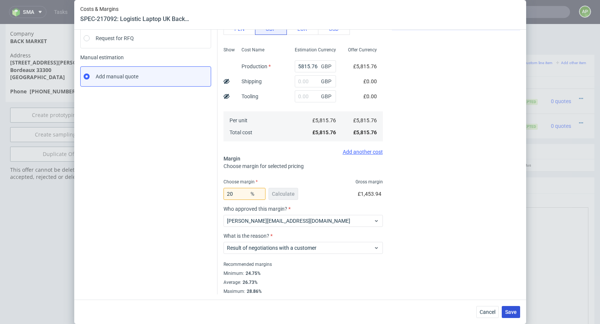
click at [508, 313] on span "Save" at bounding box center [511, 312] width 12 height 5
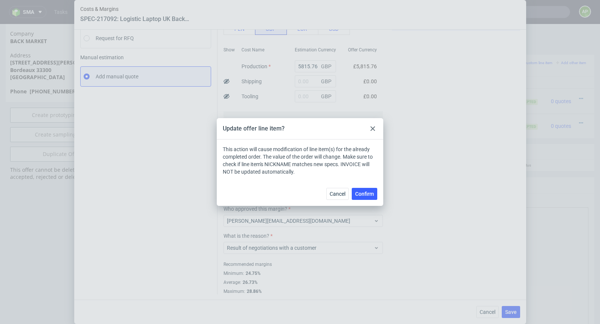
click at [360, 190] on button "Confirm" at bounding box center [365, 194] width 26 height 12
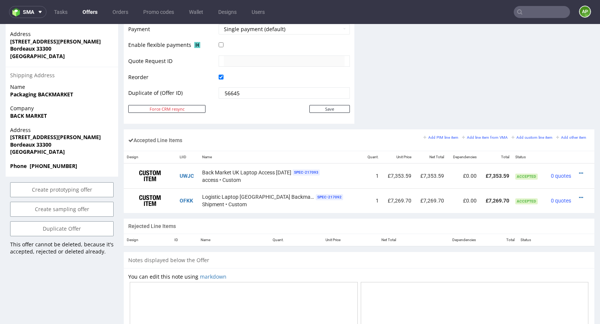
scroll to position [478, 0]
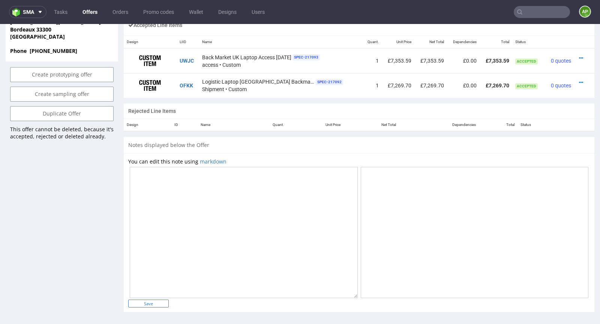
click at [154, 302] on input "Save" at bounding box center [148, 304] width 41 height 8
type input "In progress..."
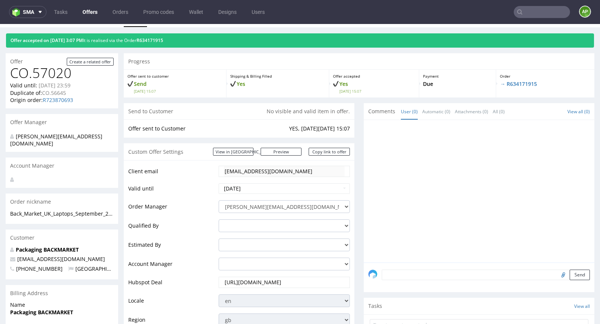
scroll to position [0, 0]
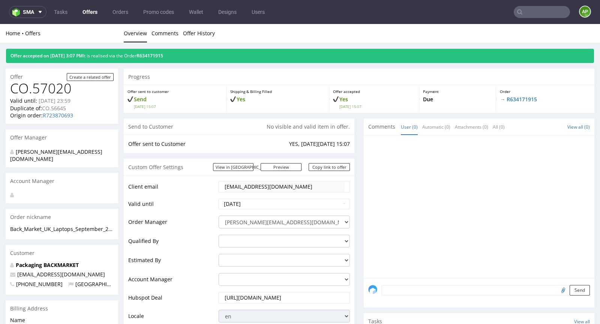
click at [92, 14] on link "Offers" at bounding box center [90, 12] width 24 height 12
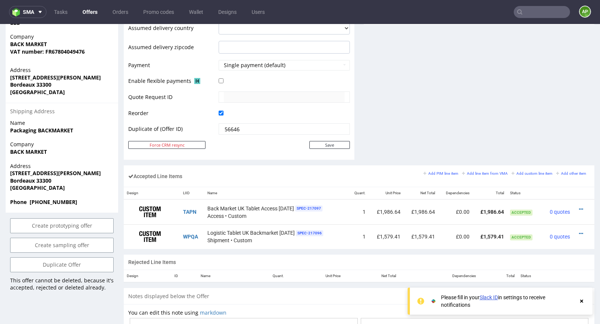
scroll to position [331, 0]
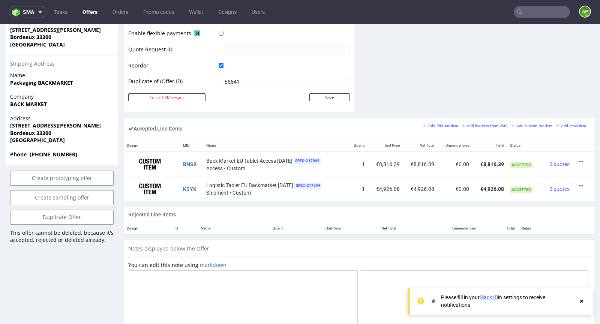
scroll to position [374, 0]
click at [579, 160] on icon at bounding box center [581, 161] width 4 height 5
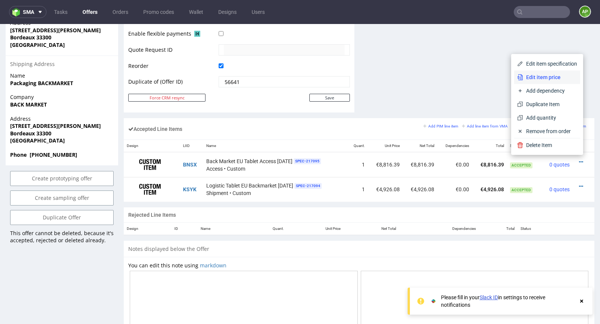
click at [550, 81] on span "Edit item price" at bounding box center [550, 78] width 54 height 8
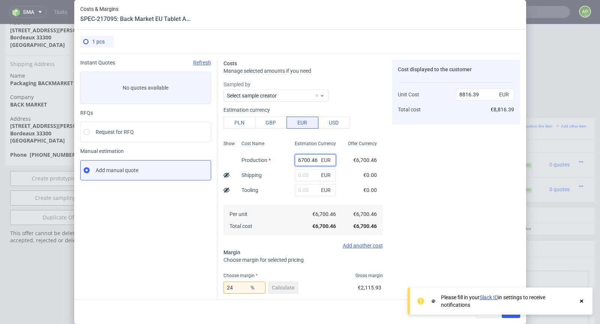
click at [309, 160] on input "6700.46" at bounding box center [315, 160] width 41 height 12
paste input "€6,474.29"
type input "€6,474.29"
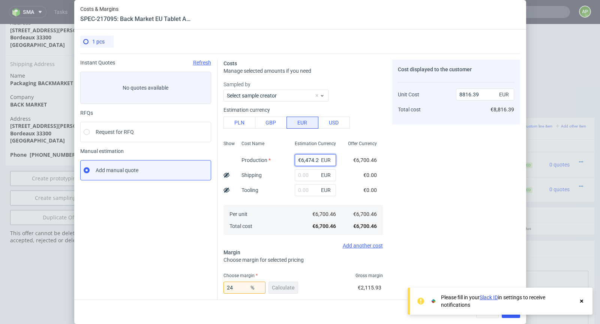
scroll to position [0, 2]
type input "0"
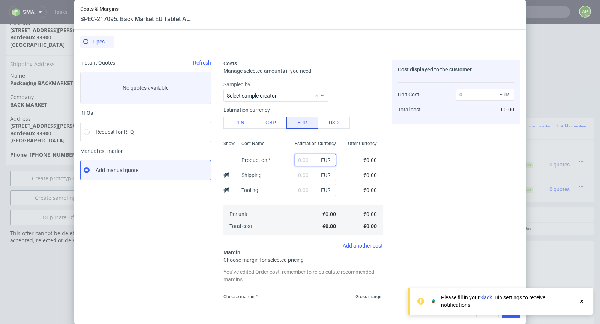
click at [307, 159] on input "text" at bounding box center [315, 160] width 41 height 12
paste input "€6,474.29"
click at [304, 159] on input "€6,474.29" at bounding box center [315, 160] width 41 height 12
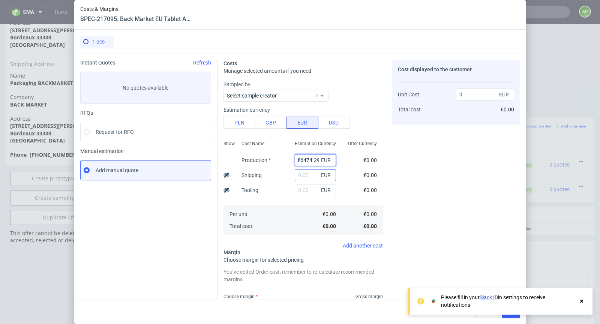
type input "6474.29"
type input "8518.8"
type input "6474.29"
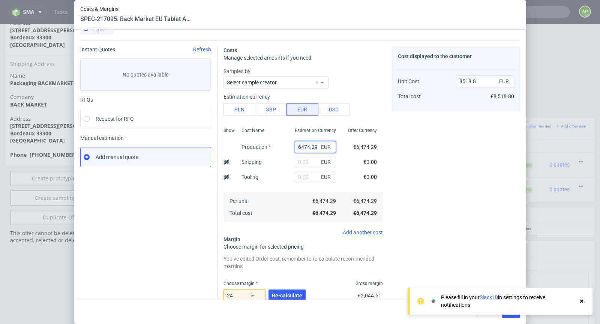
scroll to position [115, 0]
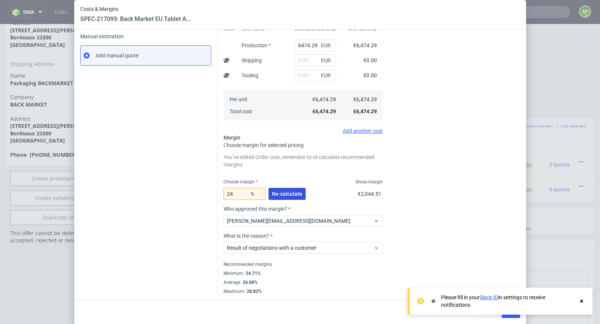
click at [287, 193] on span "Re-calculate" at bounding box center [287, 193] width 30 height 5
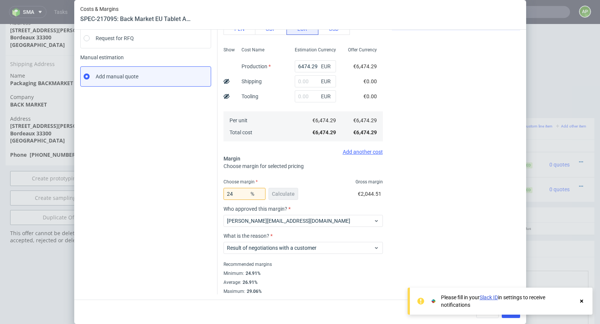
click at [582, 300] on use at bounding box center [581, 301] width 3 height 3
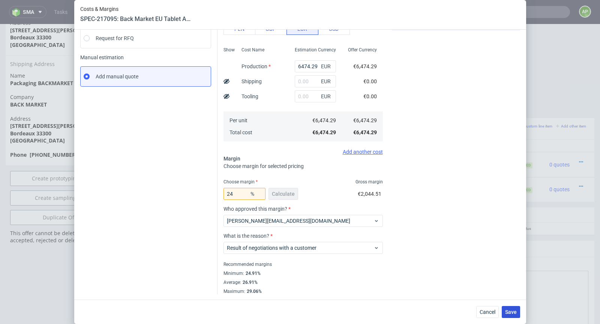
click at [509, 316] on button "Save" at bounding box center [511, 312] width 18 height 12
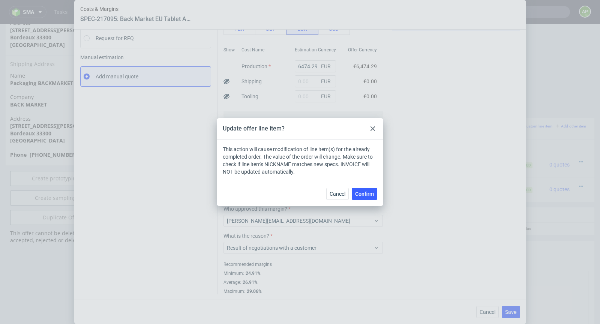
click at [365, 192] on span "Confirm" at bounding box center [364, 193] width 19 height 5
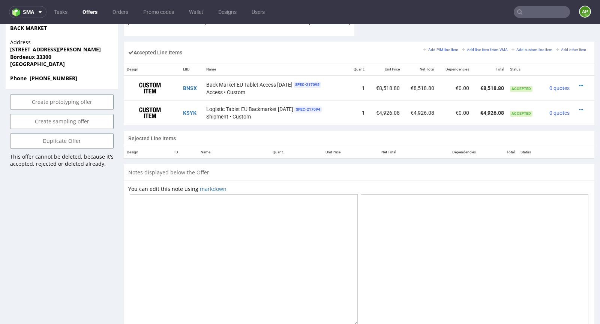
scroll to position [478, 0]
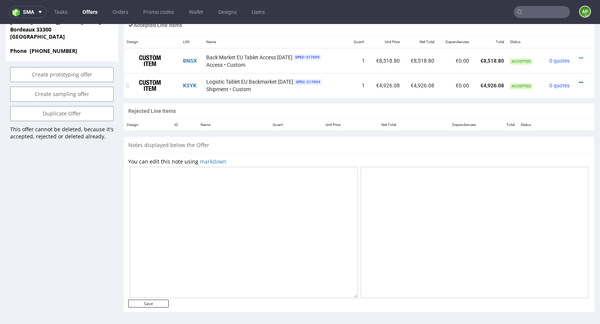
click at [579, 80] on icon at bounding box center [581, 82] width 4 height 5
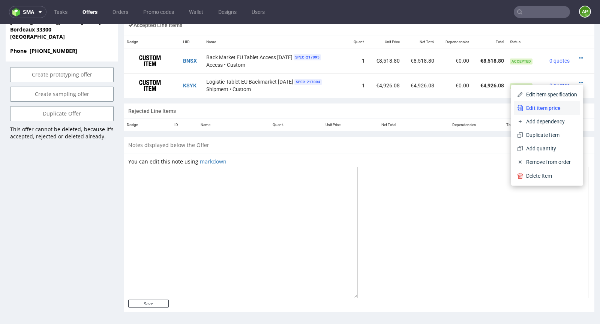
click at [556, 106] on span "Edit item price" at bounding box center [550, 108] width 54 height 8
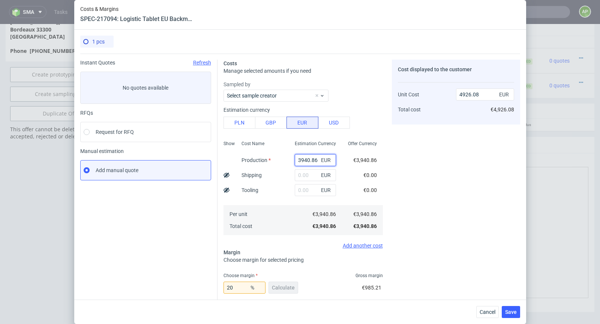
click at [316, 159] on input "3940.86" at bounding box center [315, 160] width 41 height 12
paste input "€3,"
type input "€3,940.86"
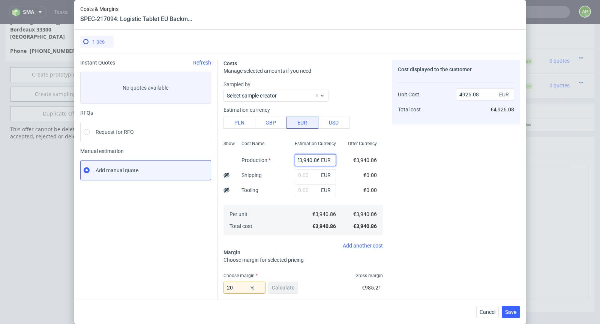
type input "0"
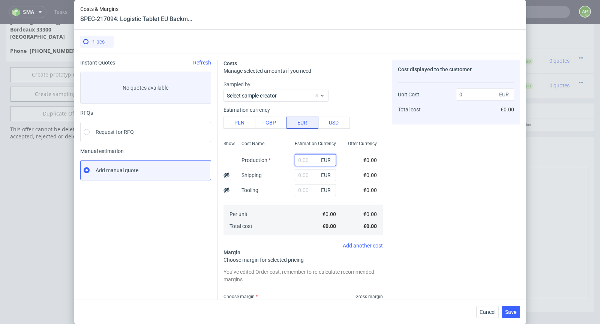
scroll to position [0, 0]
click at [305, 161] on input "text" at bounding box center [315, 160] width 41 height 12
paste input "€3,940.86"
click at [306, 161] on input "€3,940.86" at bounding box center [315, 160] width 41 height 12
click at [301, 161] on input "€3940.86" at bounding box center [315, 160] width 41 height 12
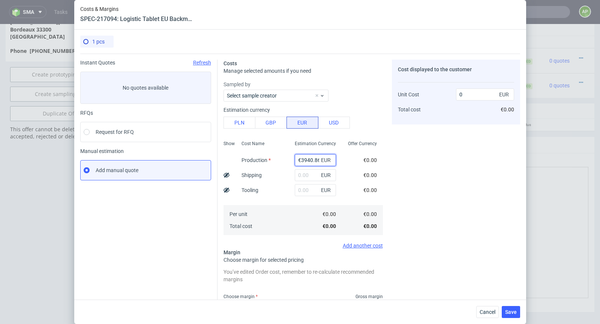
type input "3940.86"
type input "4926.08"
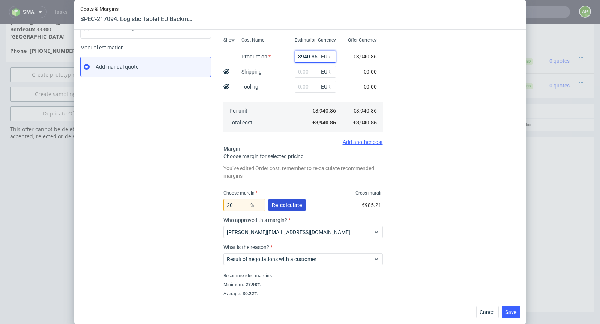
type input "3940.86"
click at [285, 203] on span "Re-calculate" at bounding box center [287, 205] width 30 height 5
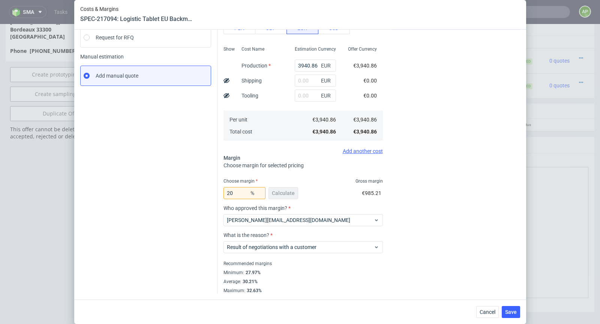
scroll to position [94, 0]
click at [509, 310] on span "Save" at bounding box center [511, 312] width 12 height 5
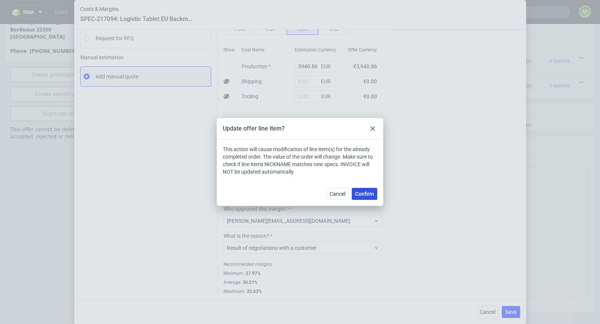
click at [367, 193] on span "Confirm" at bounding box center [364, 193] width 19 height 5
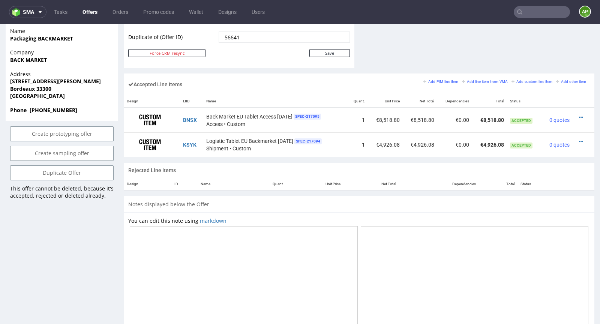
scroll to position [478, 0]
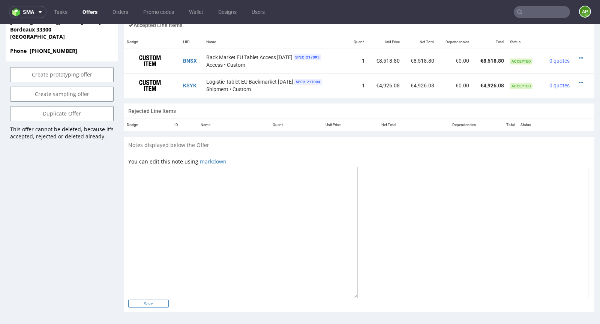
click at [150, 303] on input "Save" at bounding box center [148, 304] width 41 height 8
type input "In progress..."
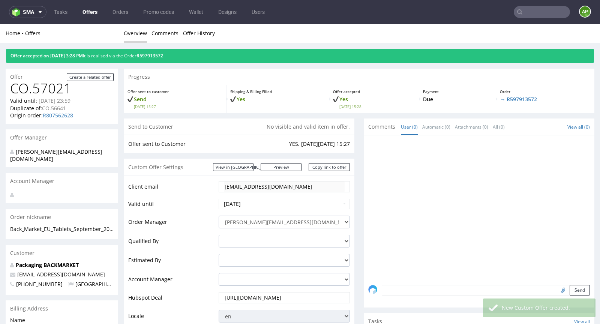
scroll to position [0, 0]
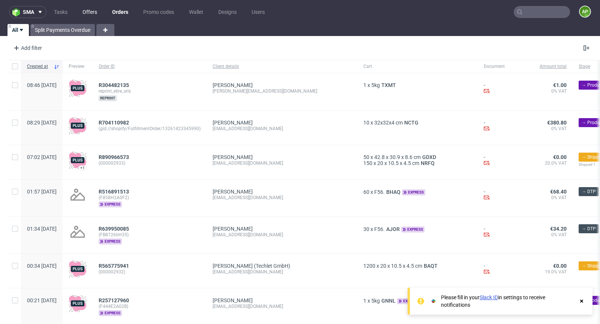
click at [87, 11] on link "Offers" at bounding box center [90, 12] width 24 height 12
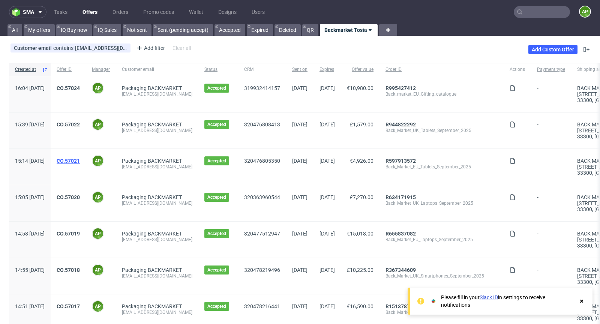
click at [80, 161] on link "CO.57021" at bounding box center [68, 161] width 23 height 6
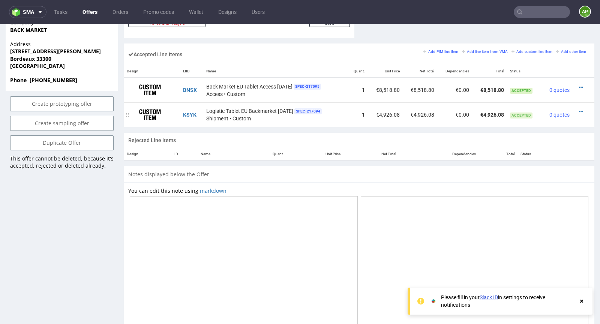
scroll to position [448, 0]
click at [579, 110] on icon at bounding box center [581, 112] width 4 height 5
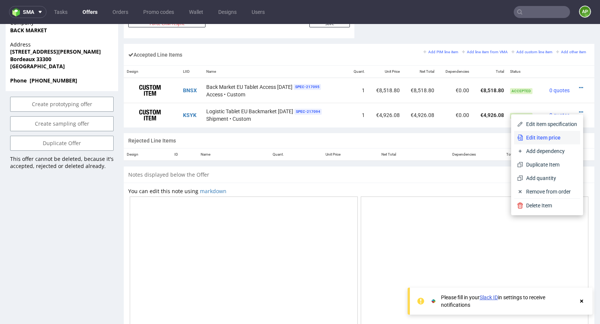
click at [553, 135] on span "Edit item price" at bounding box center [550, 138] width 54 height 8
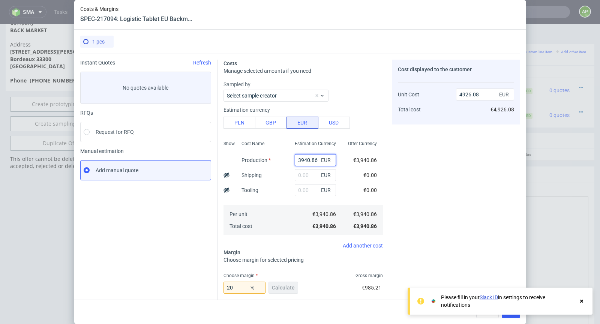
click at [308, 159] on input "3940.86" at bounding box center [315, 160] width 41 height 12
paste input "€3,754.05"
type input "€3,754.05"
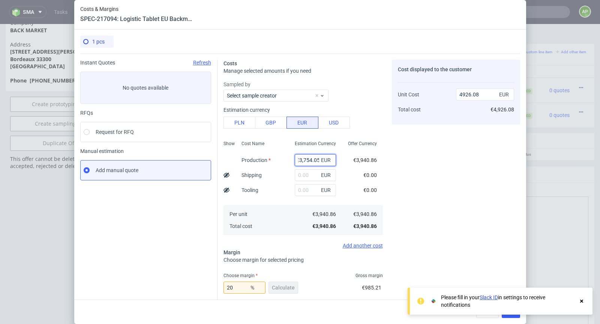
type input "0"
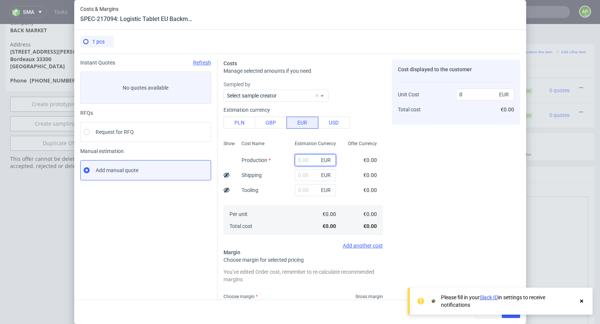
scroll to position [0, 0]
paste input "€3,754.05"
click at [303, 159] on input "€3,754.05" at bounding box center [315, 160] width 41 height 12
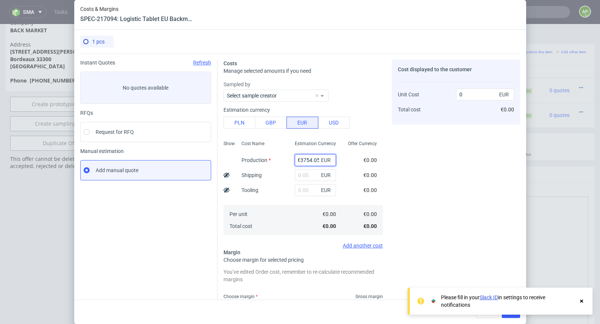
click at [300, 160] on input "€3754.05" at bounding box center [315, 160] width 41 height 12
type input "3754.05"
type input "4692.56"
type input "3754.05"
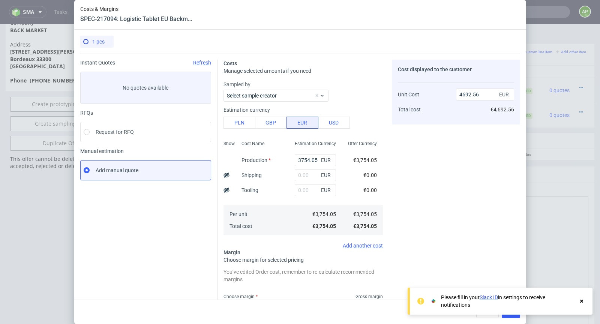
click at [582, 302] on use at bounding box center [581, 301] width 3 height 3
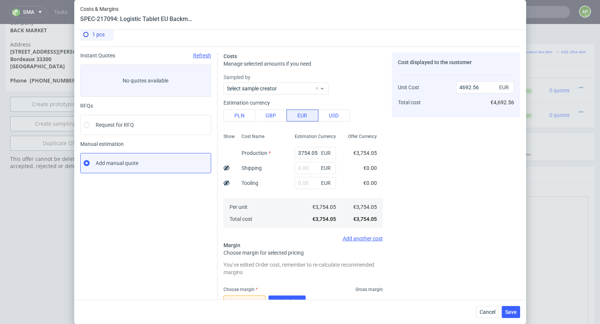
scroll to position [115, 0]
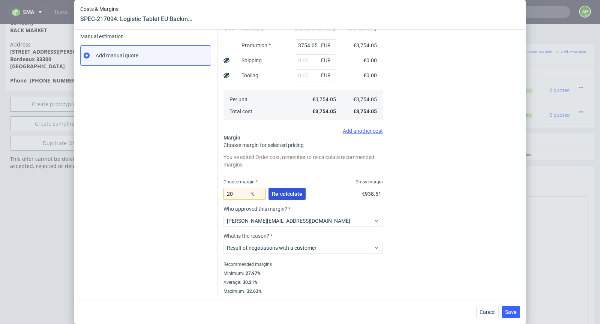
click at [293, 195] on span "Re-calculate" at bounding box center [287, 193] width 30 height 5
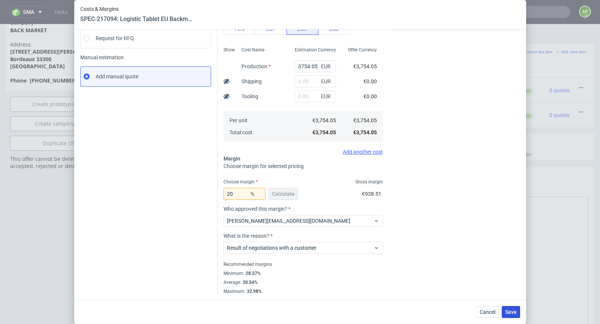
click at [511, 313] on span "Save" at bounding box center [511, 312] width 12 height 5
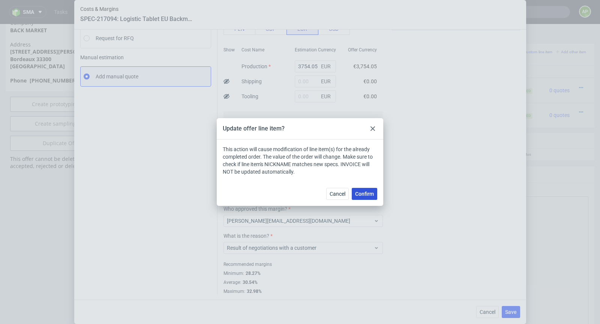
click at [357, 193] on span "Confirm" at bounding box center [364, 193] width 19 height 5
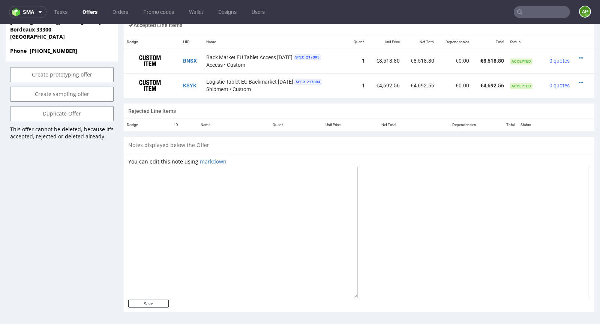
scroll to position [463, 0]
